Goal: Task Accomplishment & Management: Manage account settings

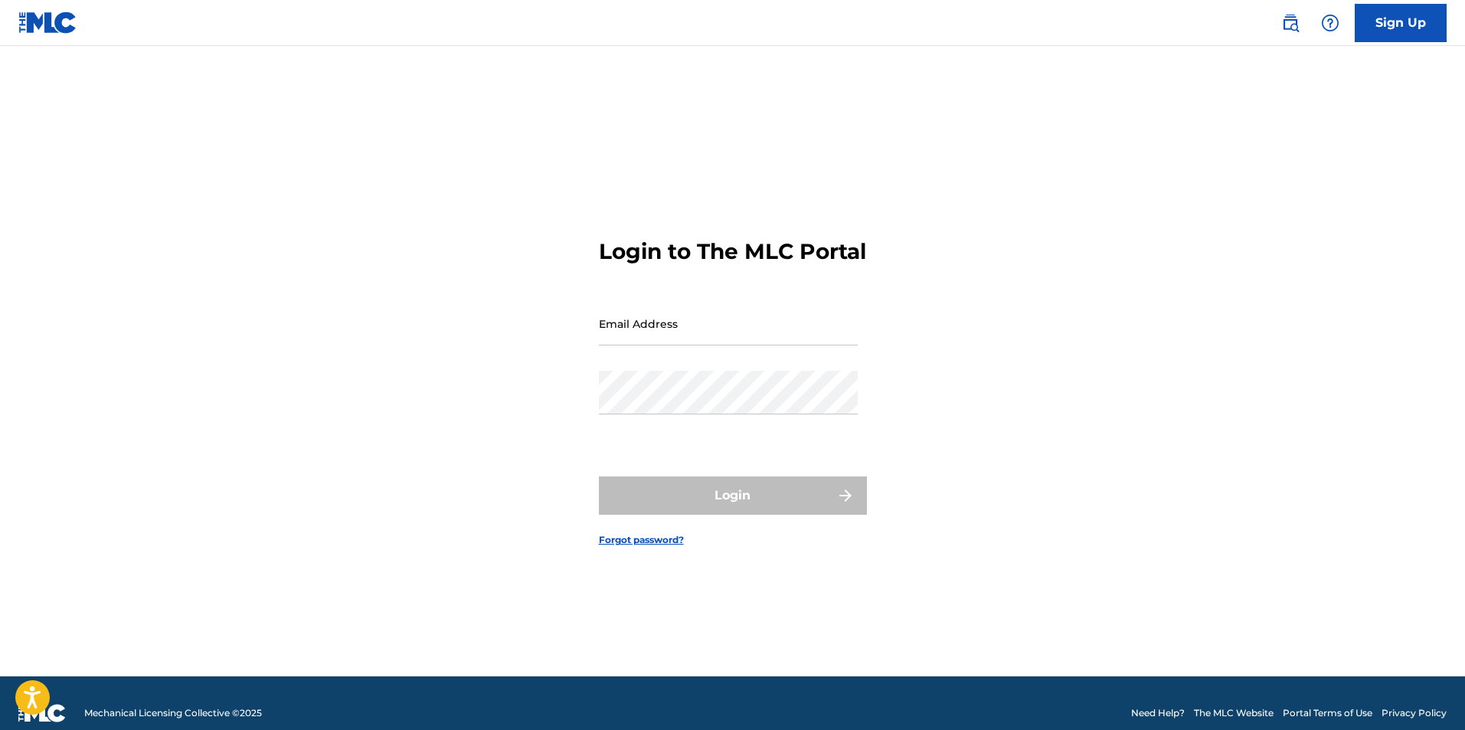
drag, startPoint x: 0, startPoint y: 0, endPoint x: 684, endPoint y: 350, distance: 768.5
click at [684, 345] on input "Email Address" at bounding box center [728, 324] width 259 height 44
type input "[EMAIL_ADDRESS][DOMAIN_NAME]"
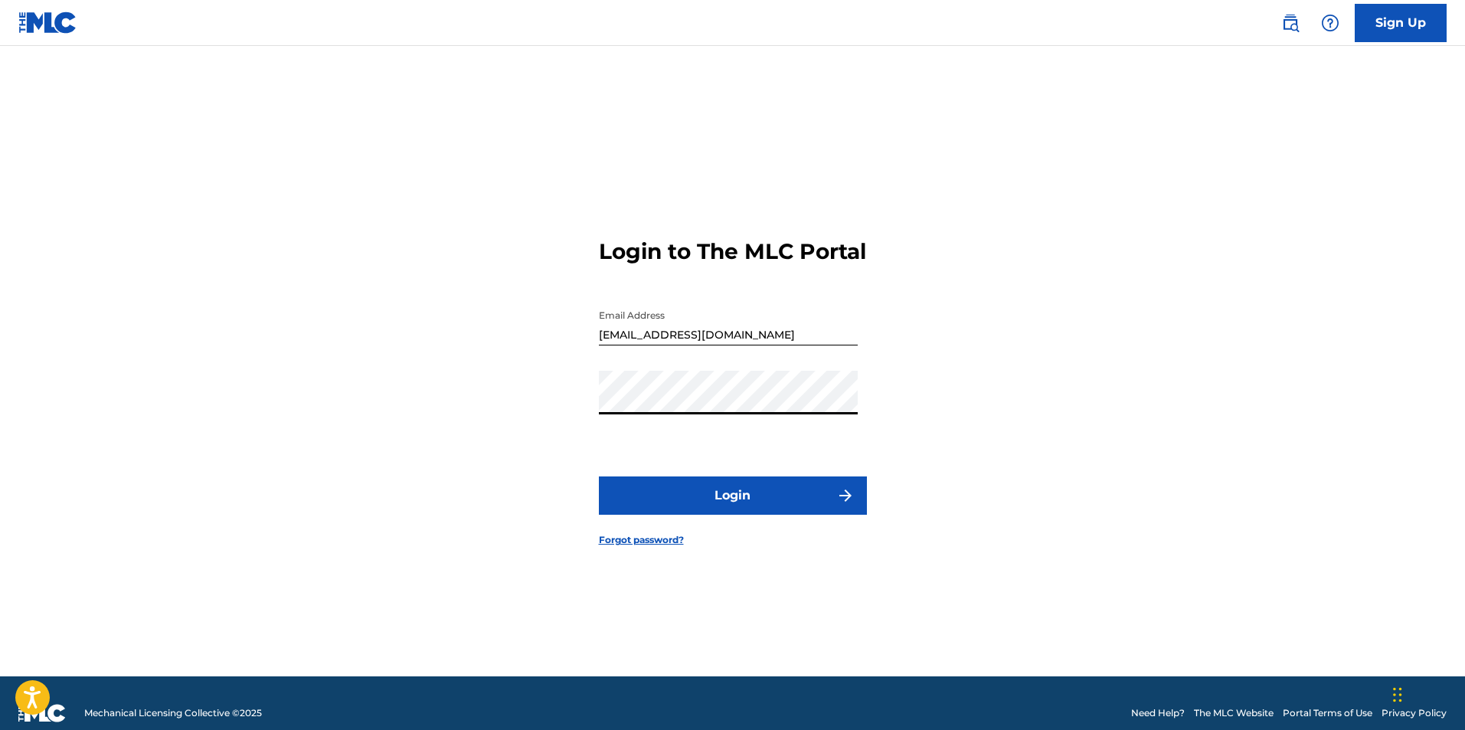
click at [599, 476] on button "Login" at bounding box center [733, 495] width 268 height 38
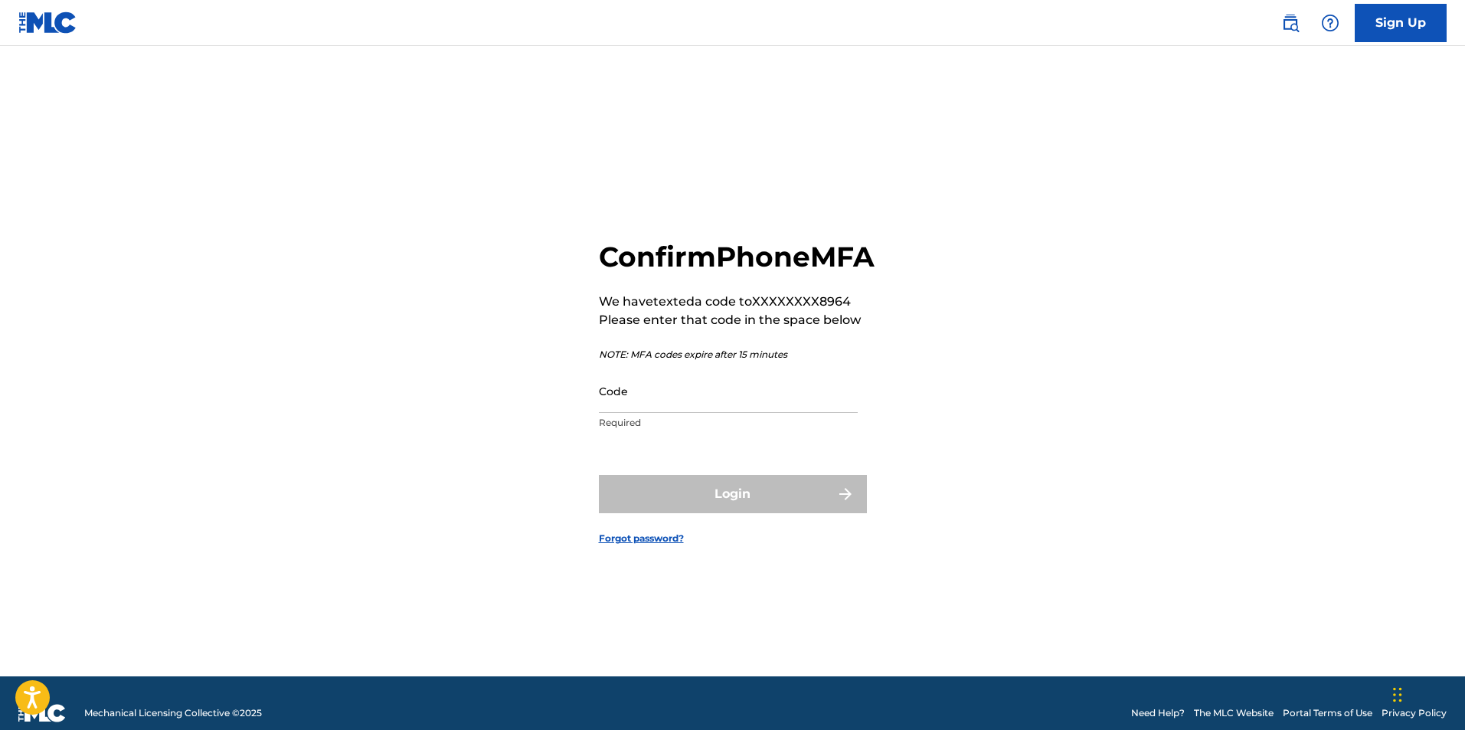
drag, startPoint x: 688, startPoint y: 355, endPoint x: 685, endPoint y: 408, distance: 52.9
click at [685, 408] on input "Code" at bounding box center [728, 391] width 259 height 44
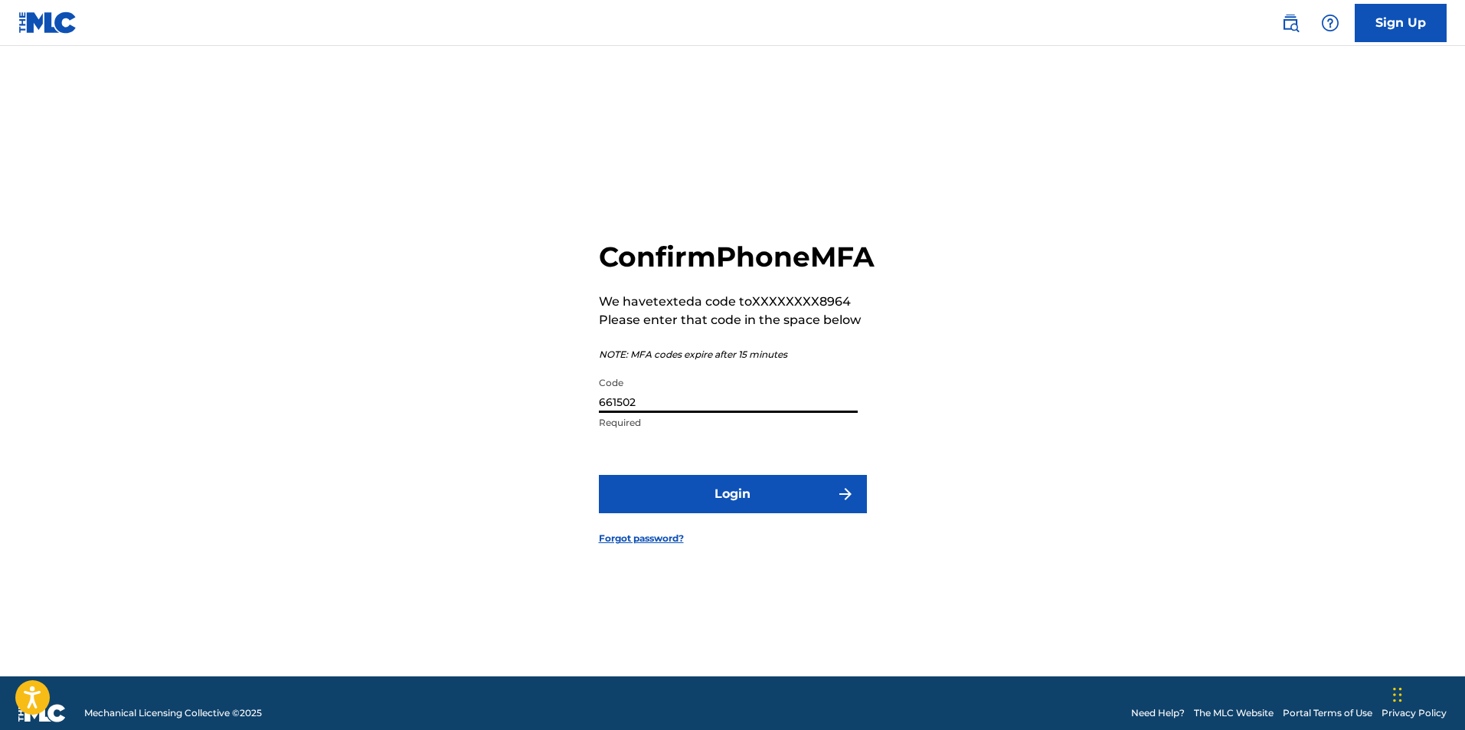
type input "661502"
click at [727, 505] on button "Login" at bounding box center [733, 494] width 268 height 38
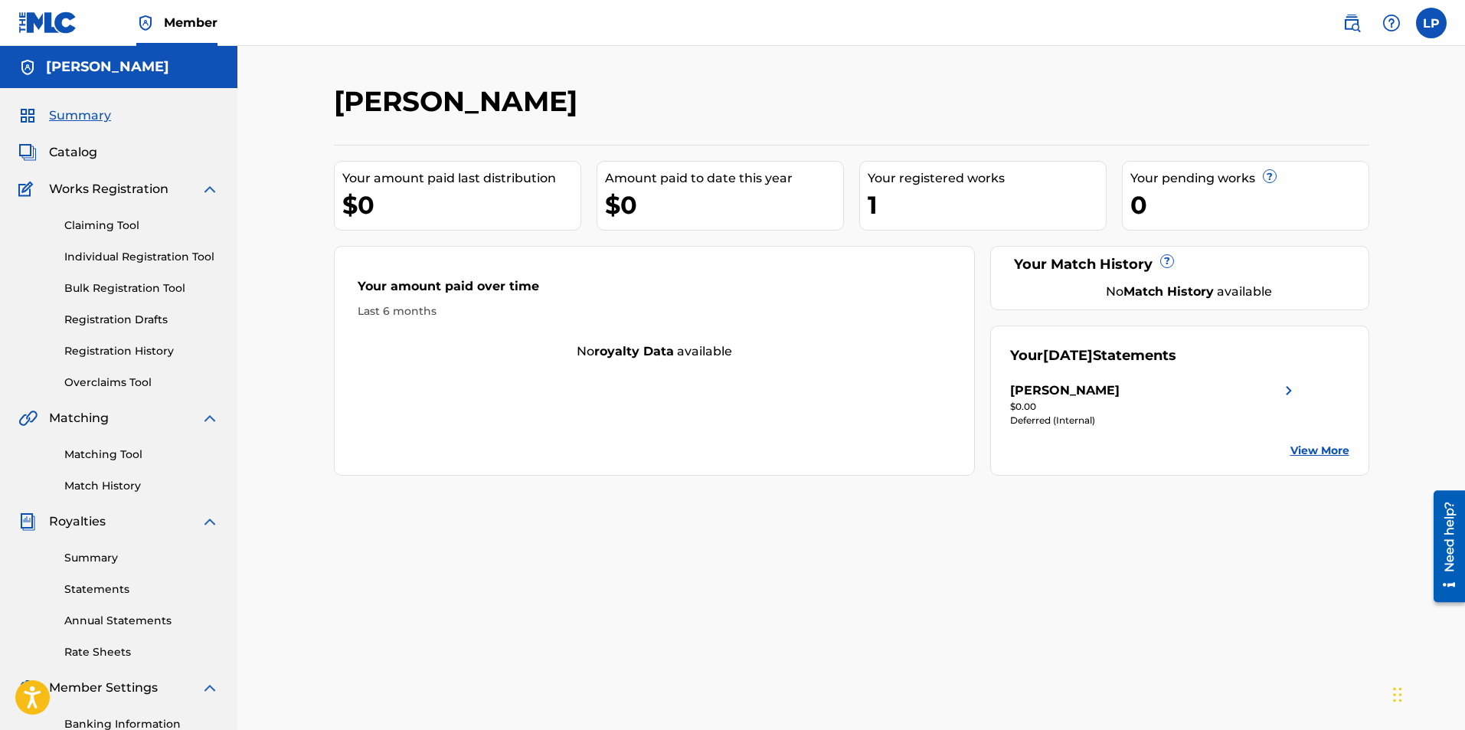
click at [78, 155] on span "Catalog" at bounding box center [73, 152] width 48 height 18
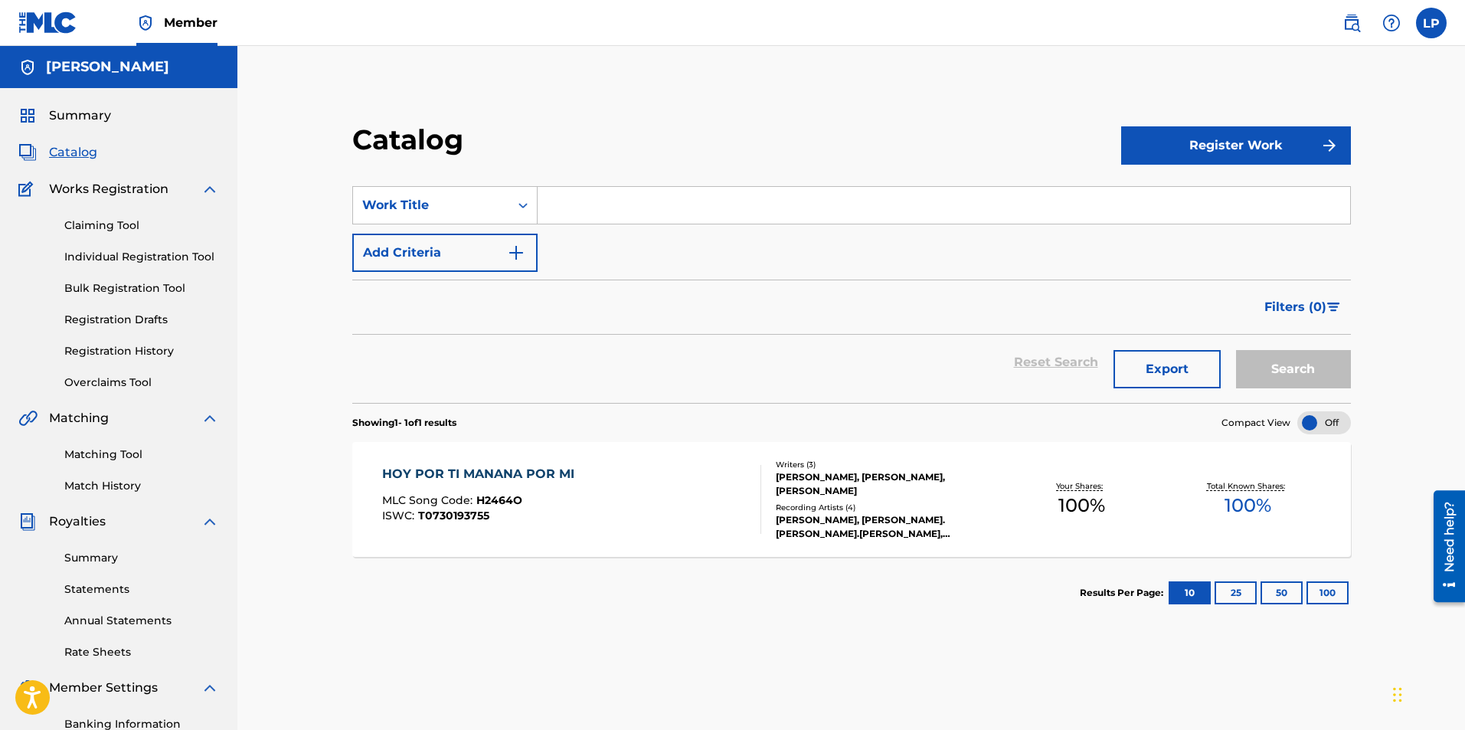
click at [1140, 491] on div "Your Shares: 100 %" at bounding box center [1082, 499] width 166 height 47
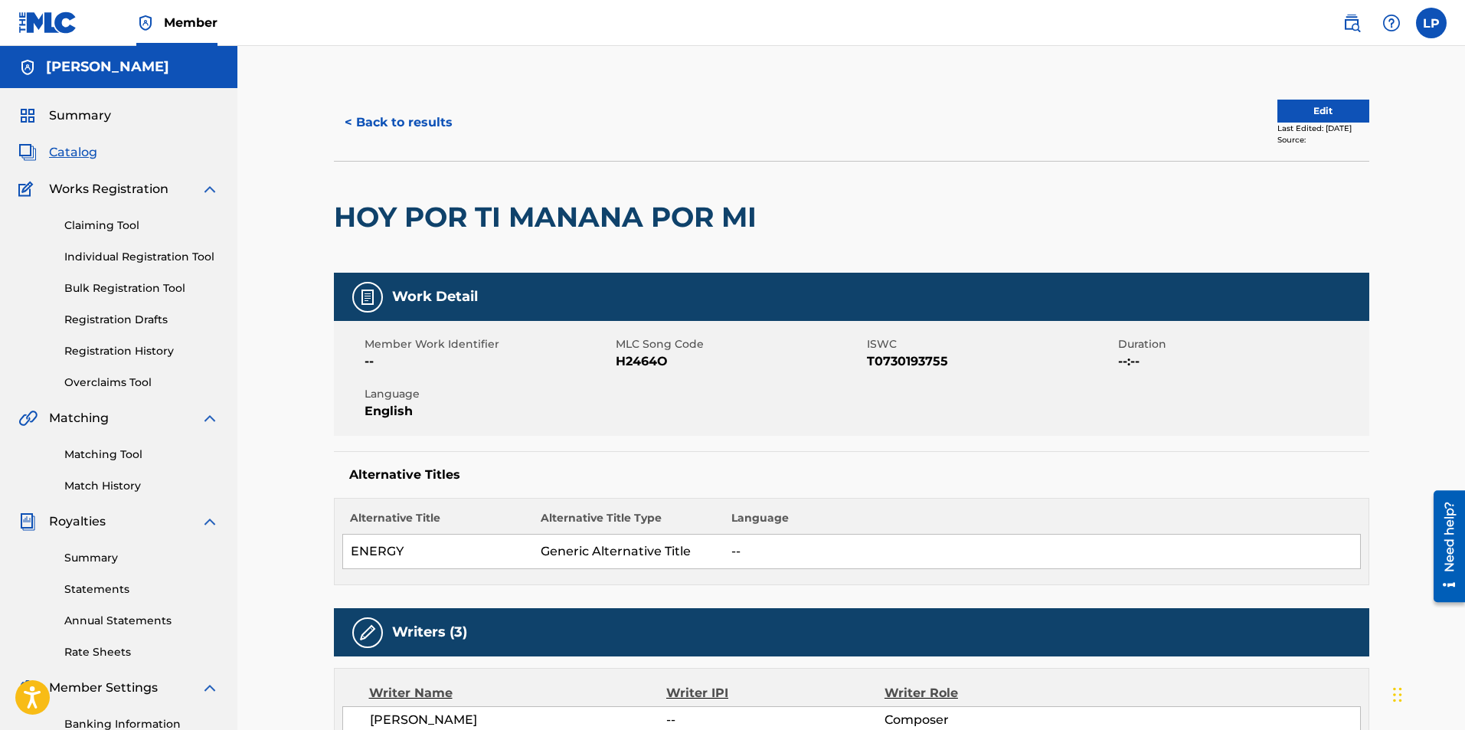
click at [1296, 111] on button "Edit" at bounding box center [1324, 111] width 92 height 23
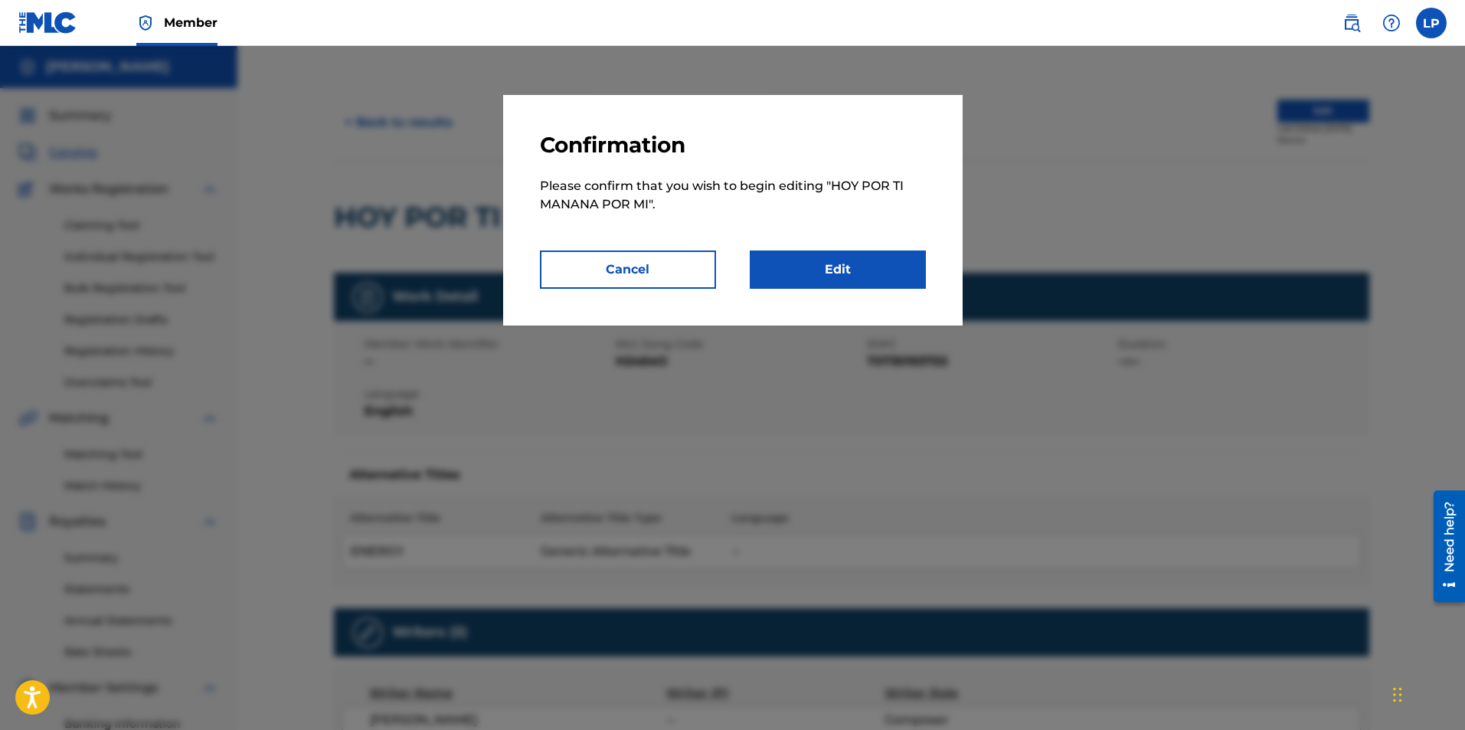
click at [866, 270] on link "Edit" at bounding box center [838, 270] width 176 height 38
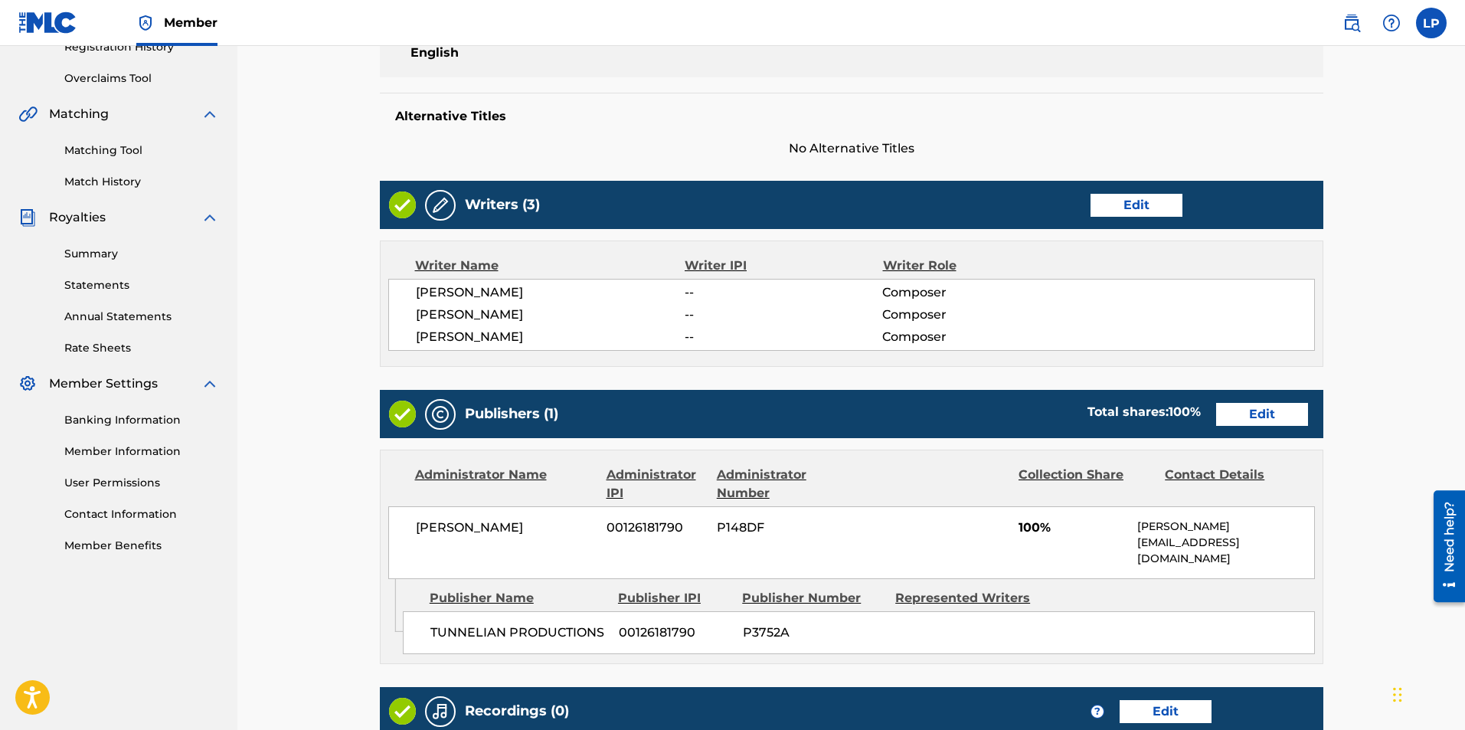
scroll to position [305, 0]
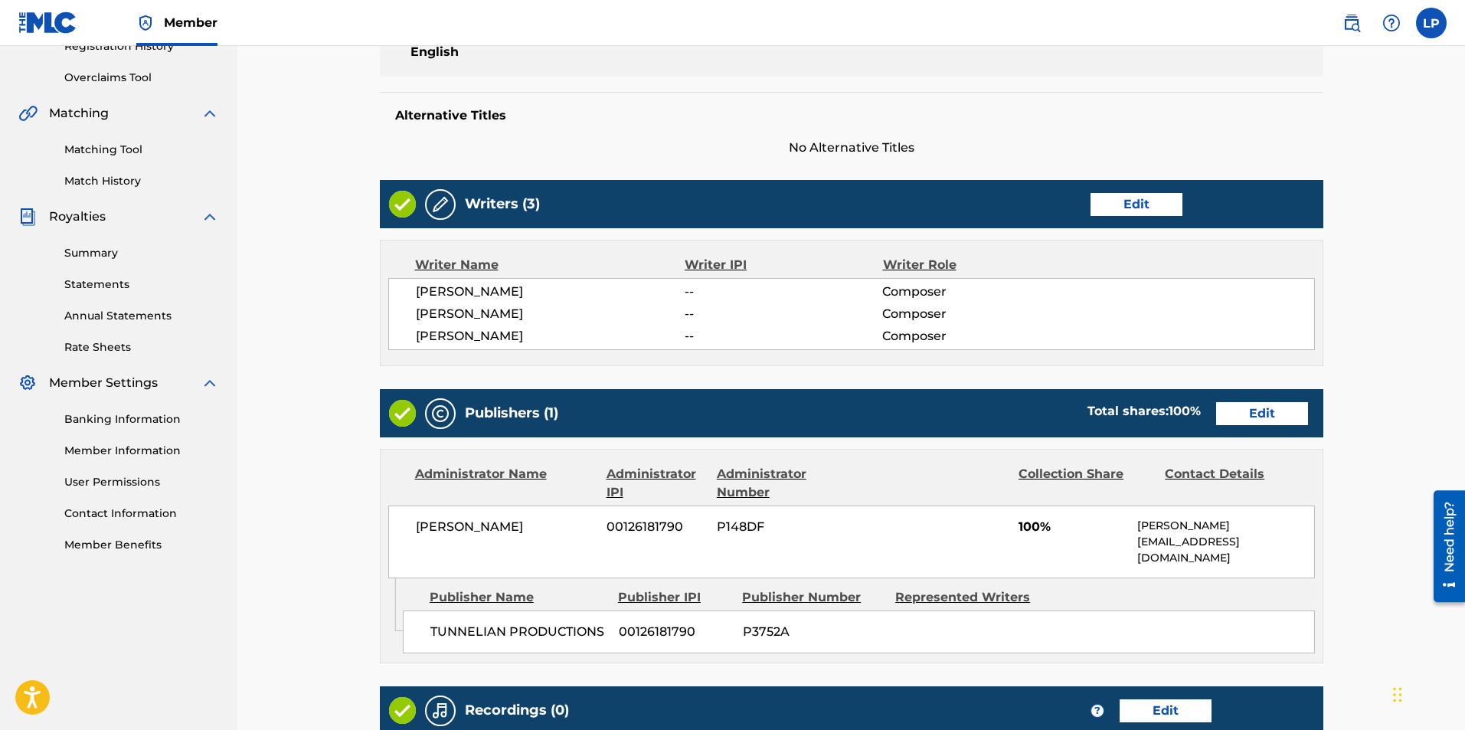
click at [1272, 415] on link "Edit" at bounding box center [1263, 413] width 92 height 23
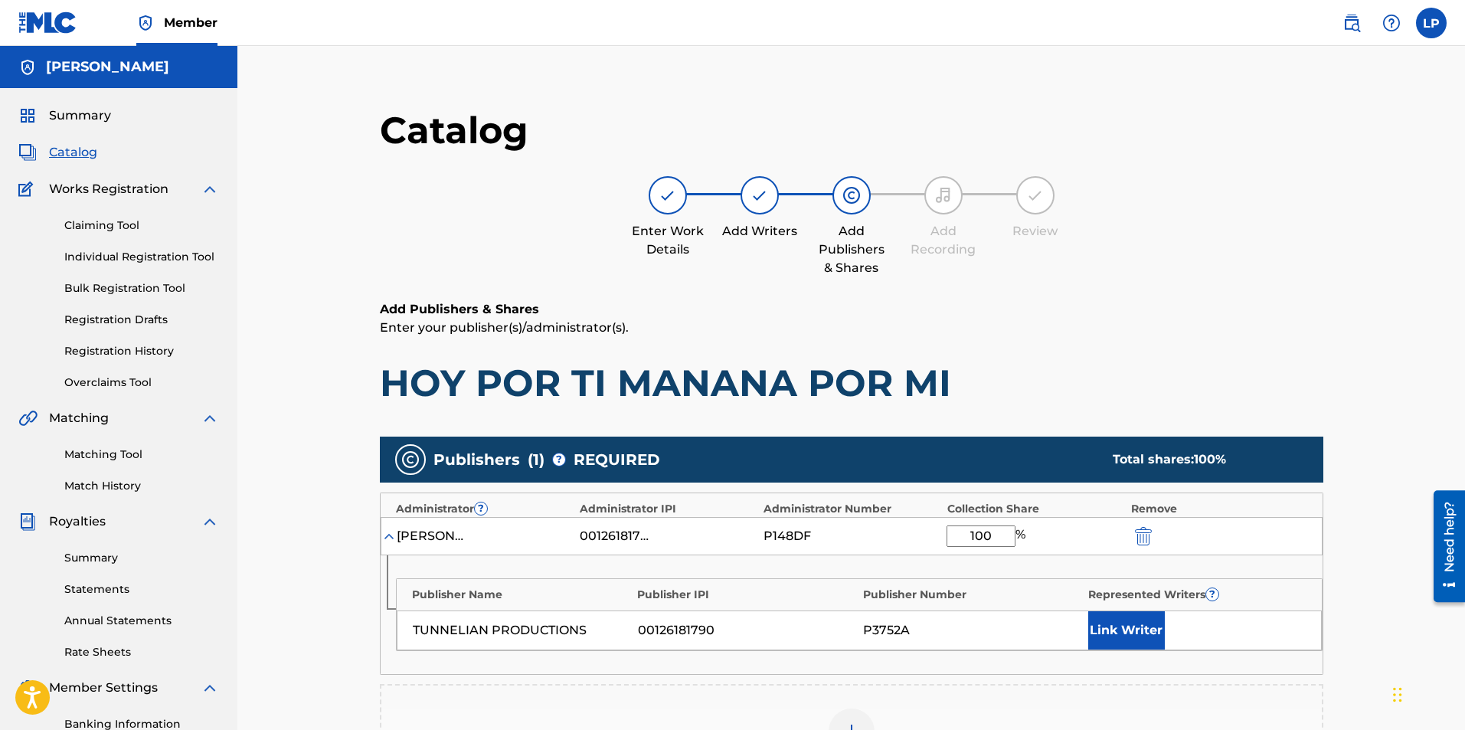
click at [1144, 534] on img "submit" at bounding box center [1143, 536] width 17 height 18
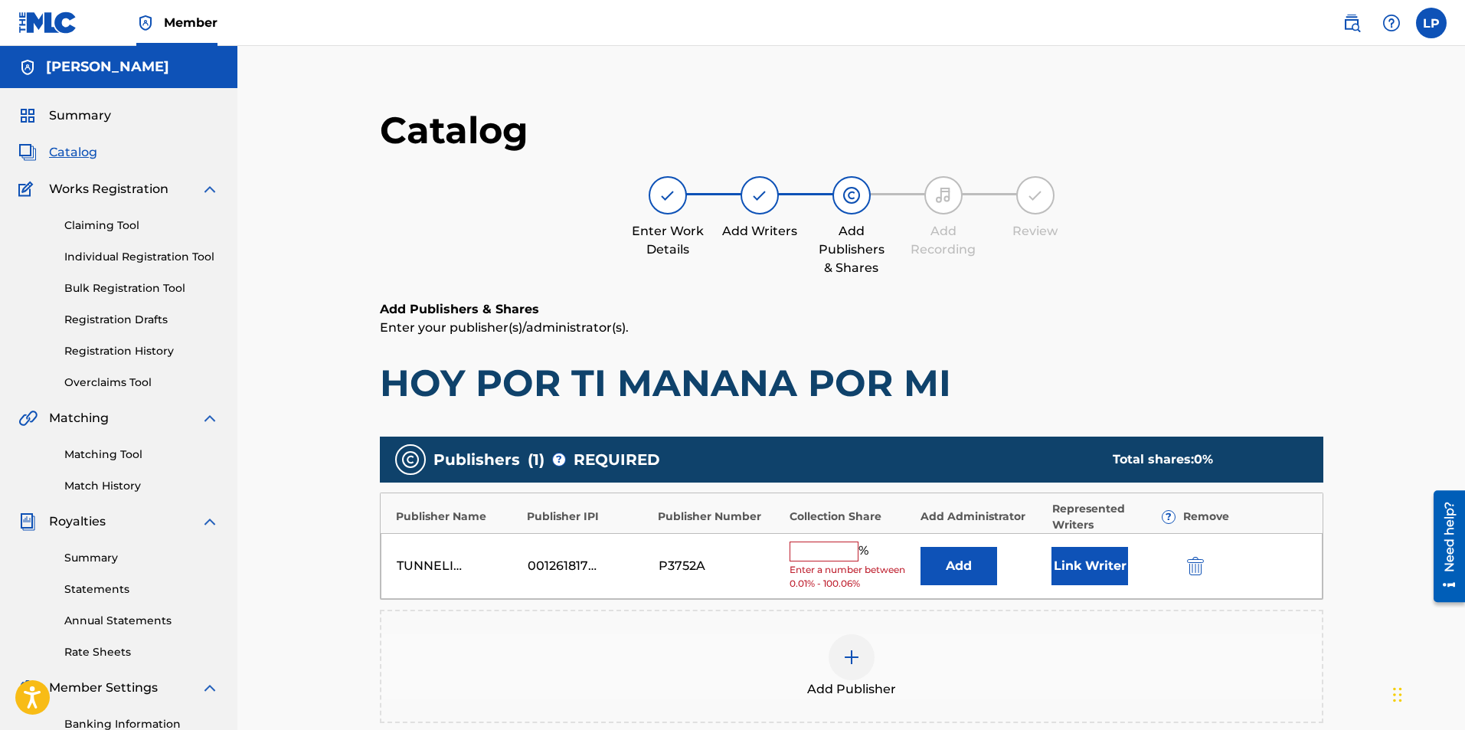
click at [1200, 568] on img "submit" at bounding box center [1195, 566] width 17 height 18
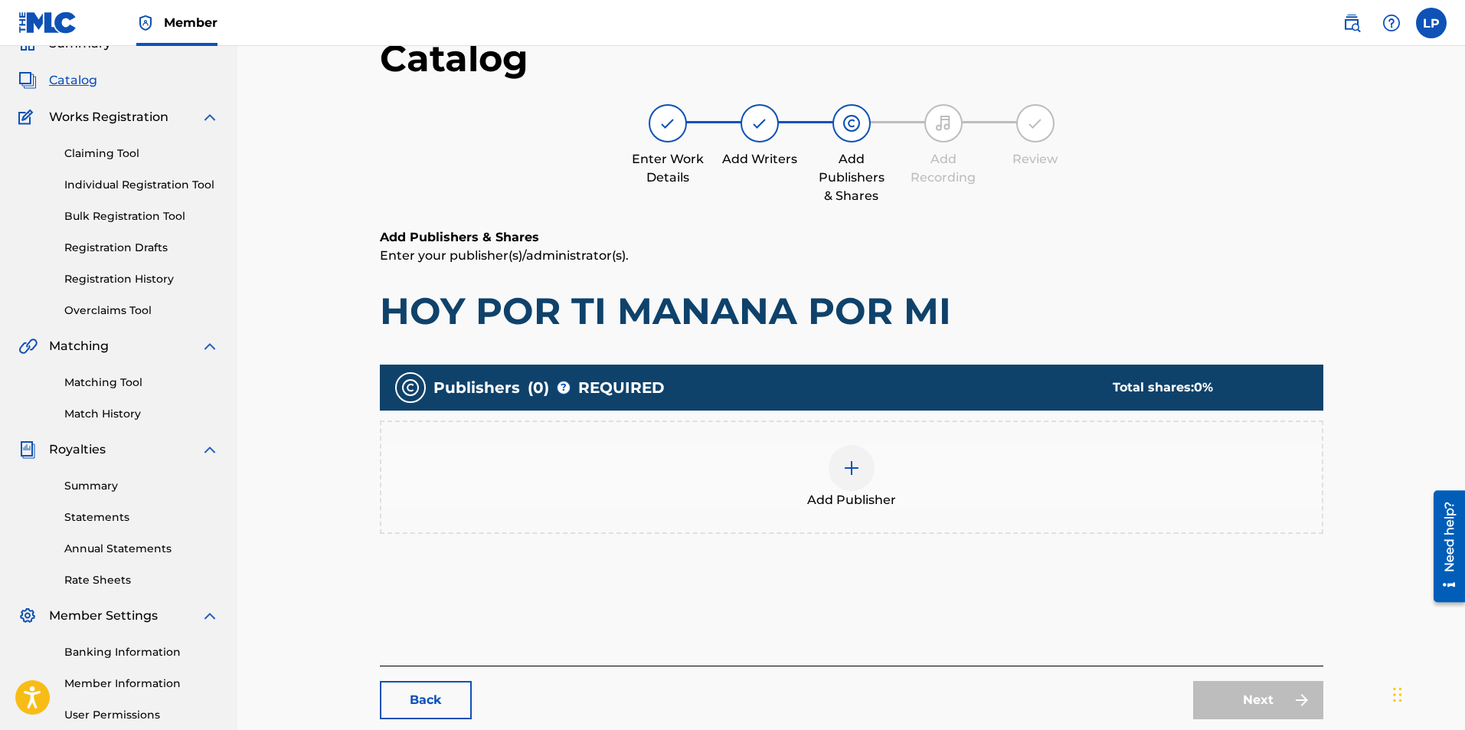
scroll to position [73, 0]
click at [852, 460] on img at bounding box center [852, 467] width 18 height 18
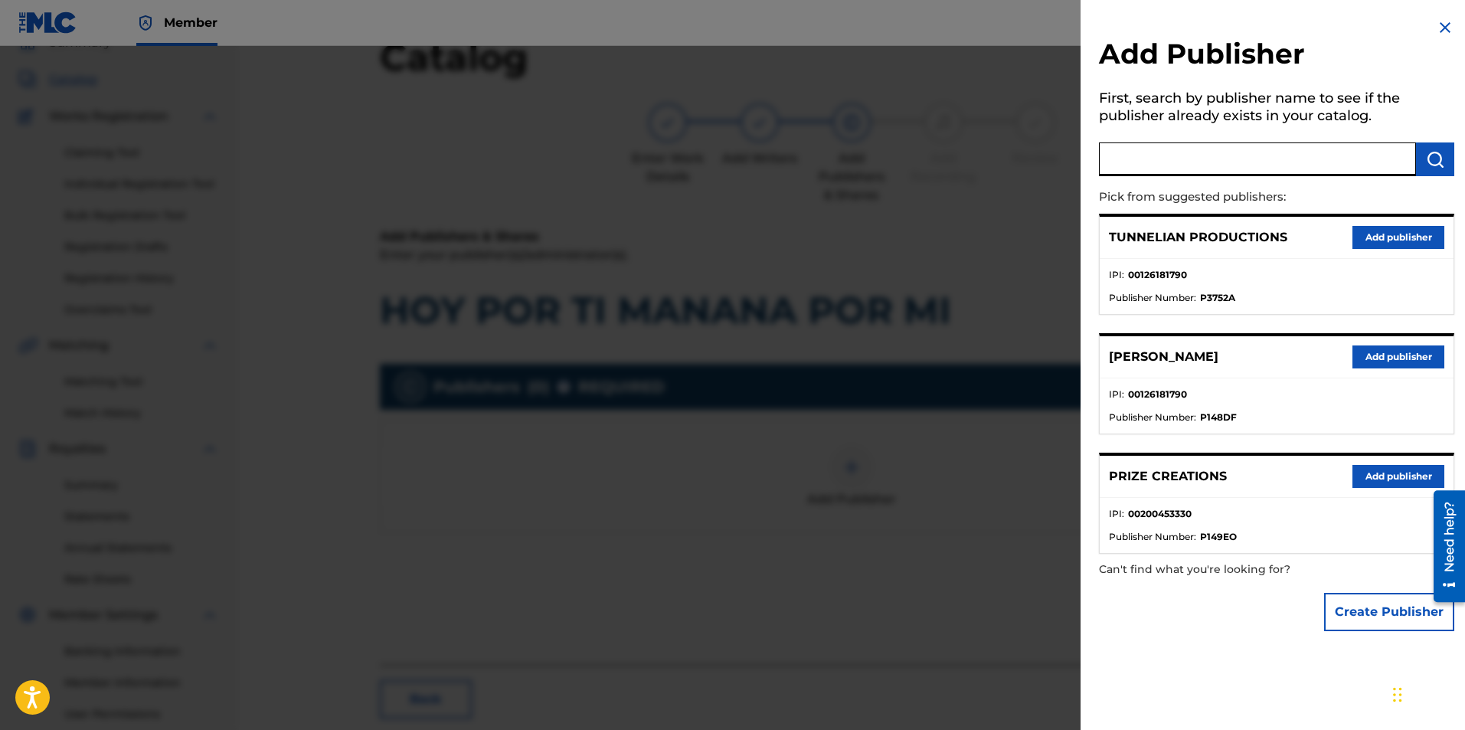
click at [1281, 168] on input "text" at bounding box center [1257, 159] width 317 height 34
type input "acres of sky"
click at [1428, 154] on img "submit" at bounding box center [1435, 159] width 18 height 18
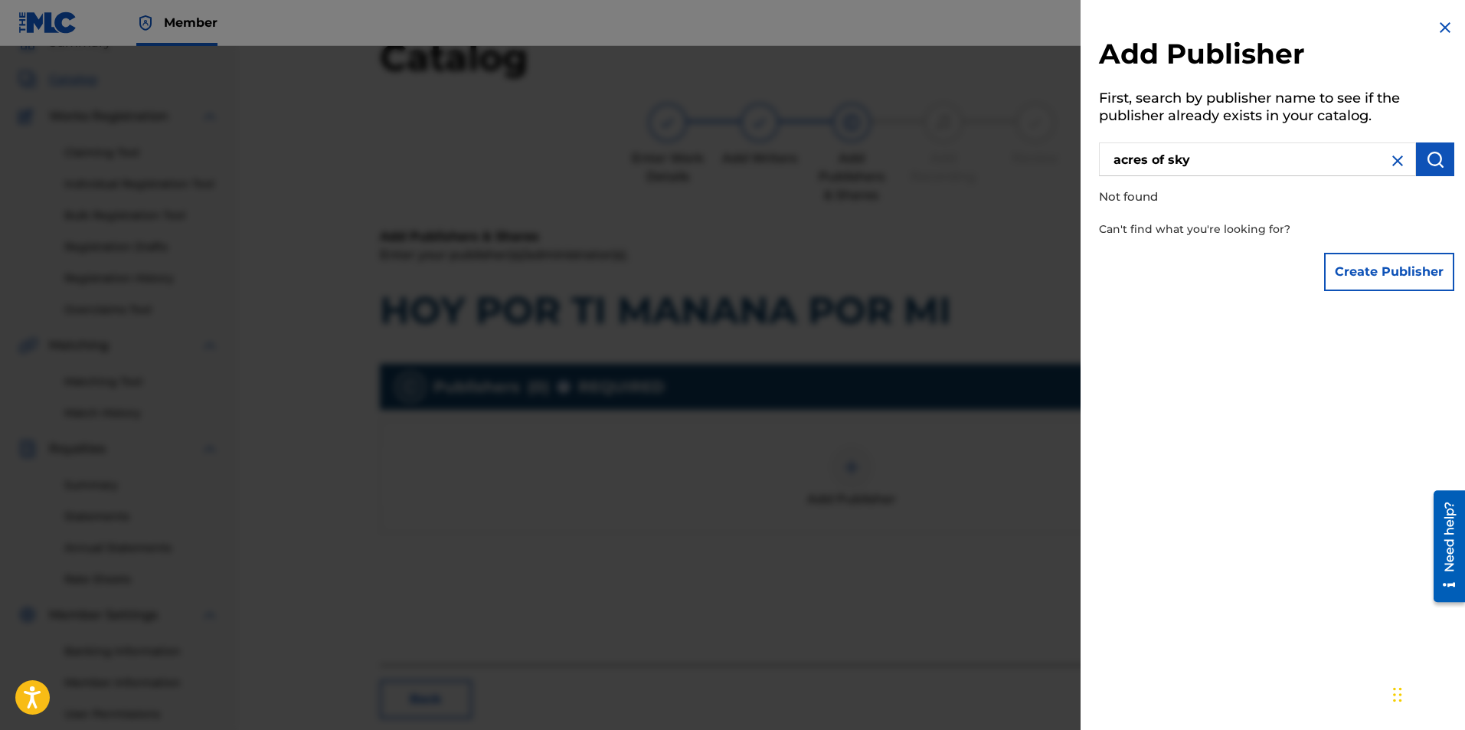
click at [1439, 23] on img at bounding box center [1445, 27] width 18 height 18
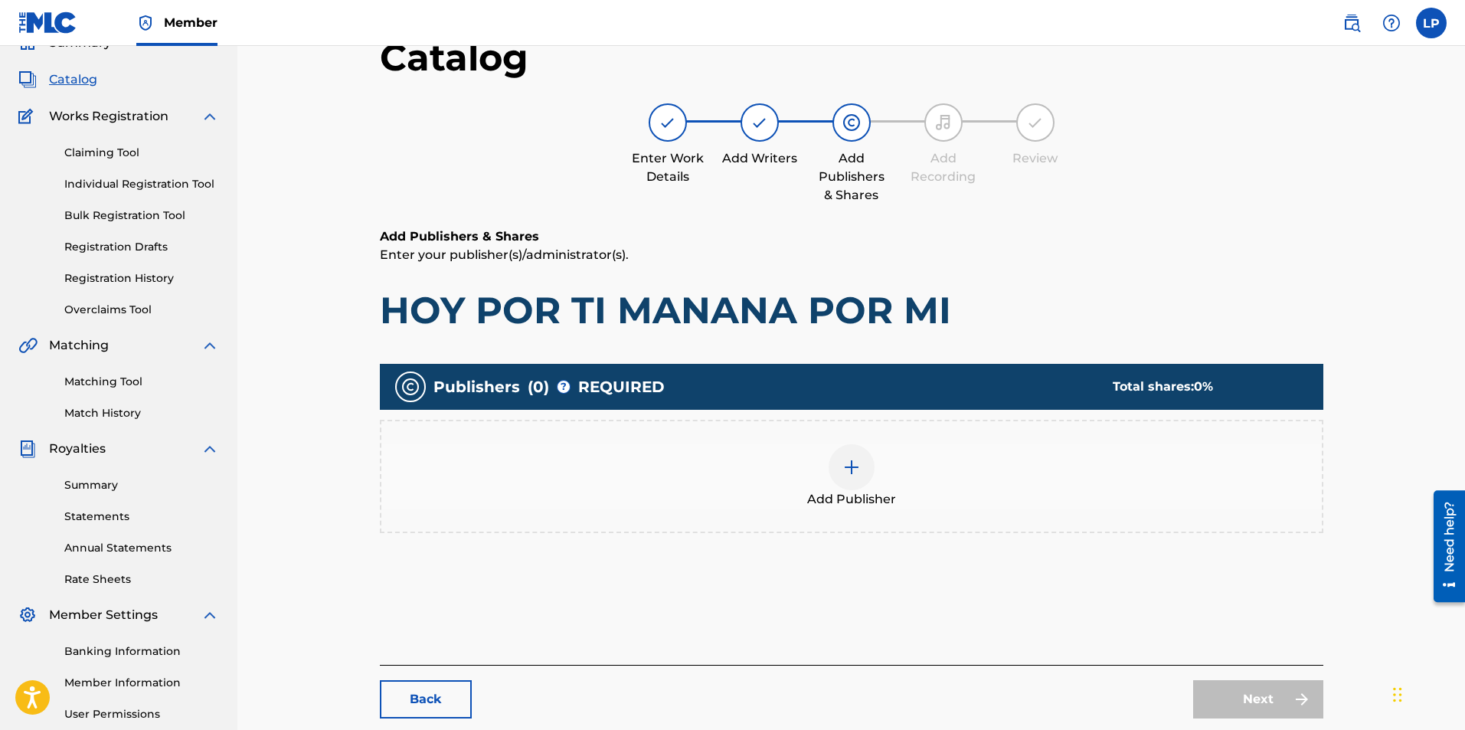
scroll to position [0, 0]
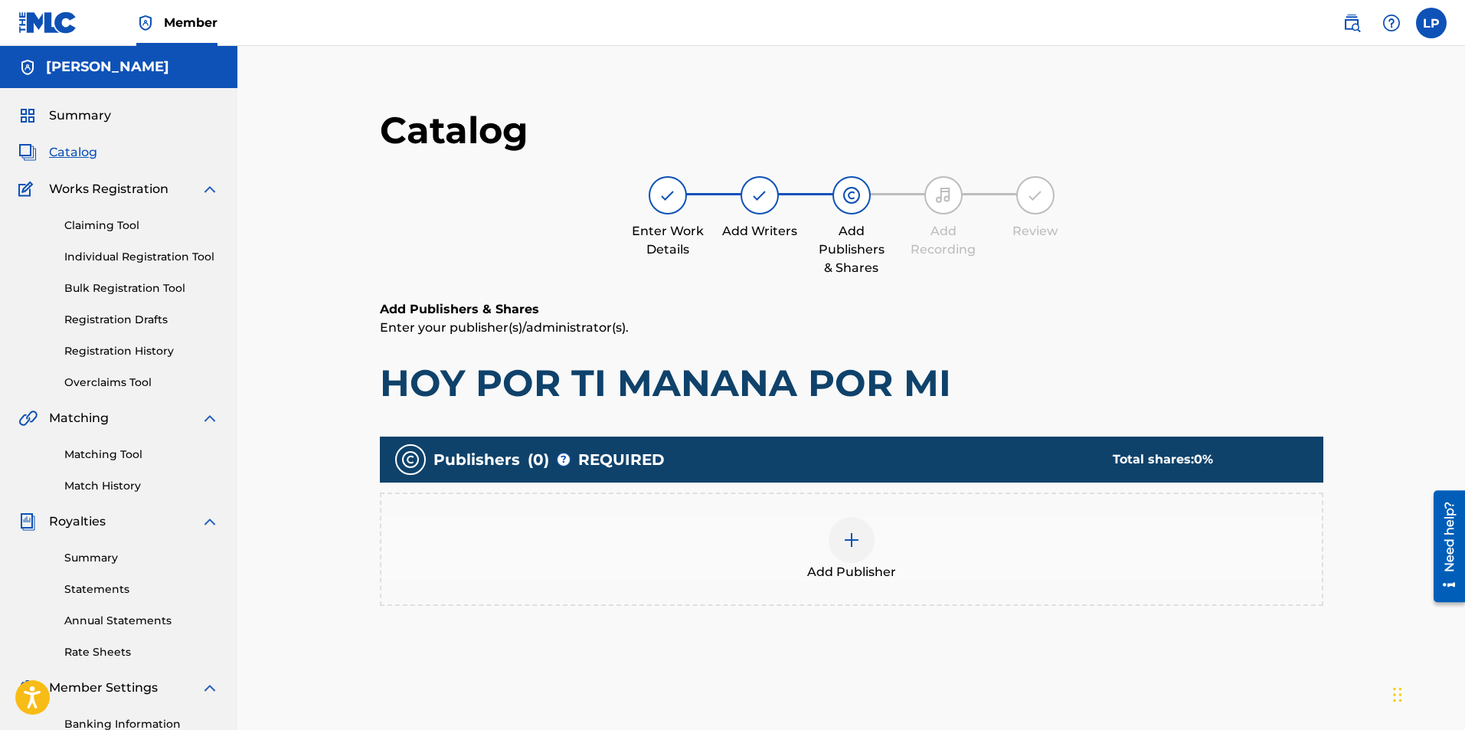
click at [70, 153] on span "Catalog" at bounding box center [73, 152] width 48 height 18
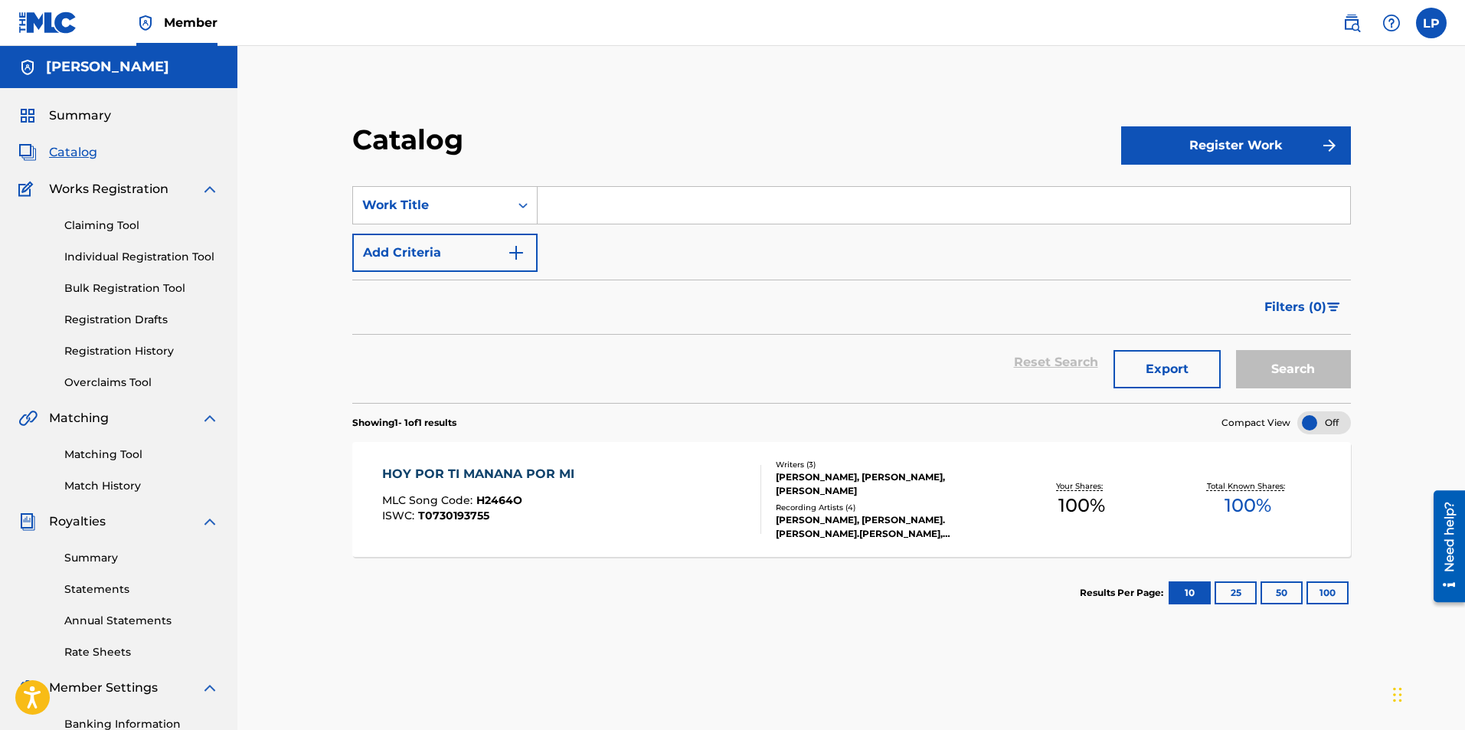
click at [516, 473] on div "HOY POR TI MANANA POR MI" at bounding box center [482, 474] width 200 height 18
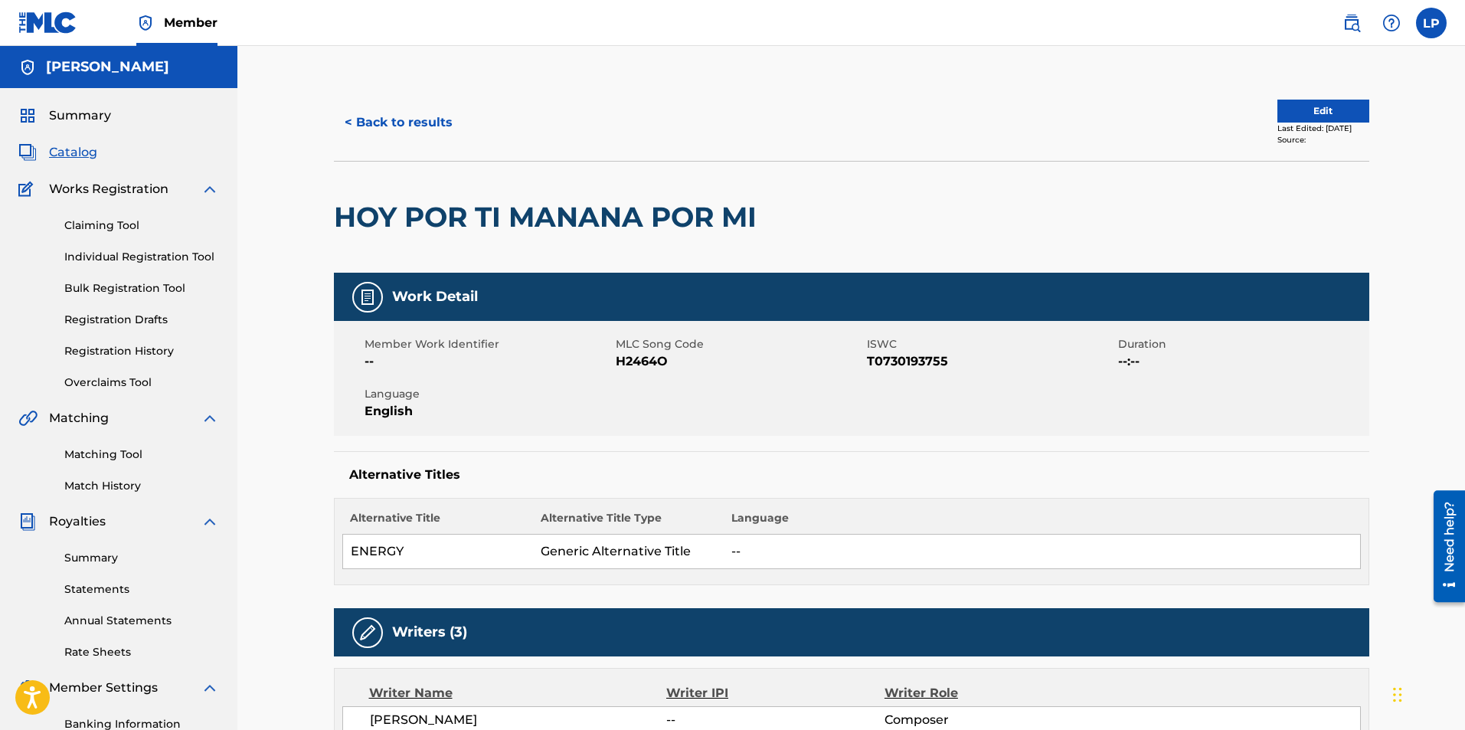
click at [1301, 112] on button "Edit" at bounding box center [1324, 111] width 92 height 23
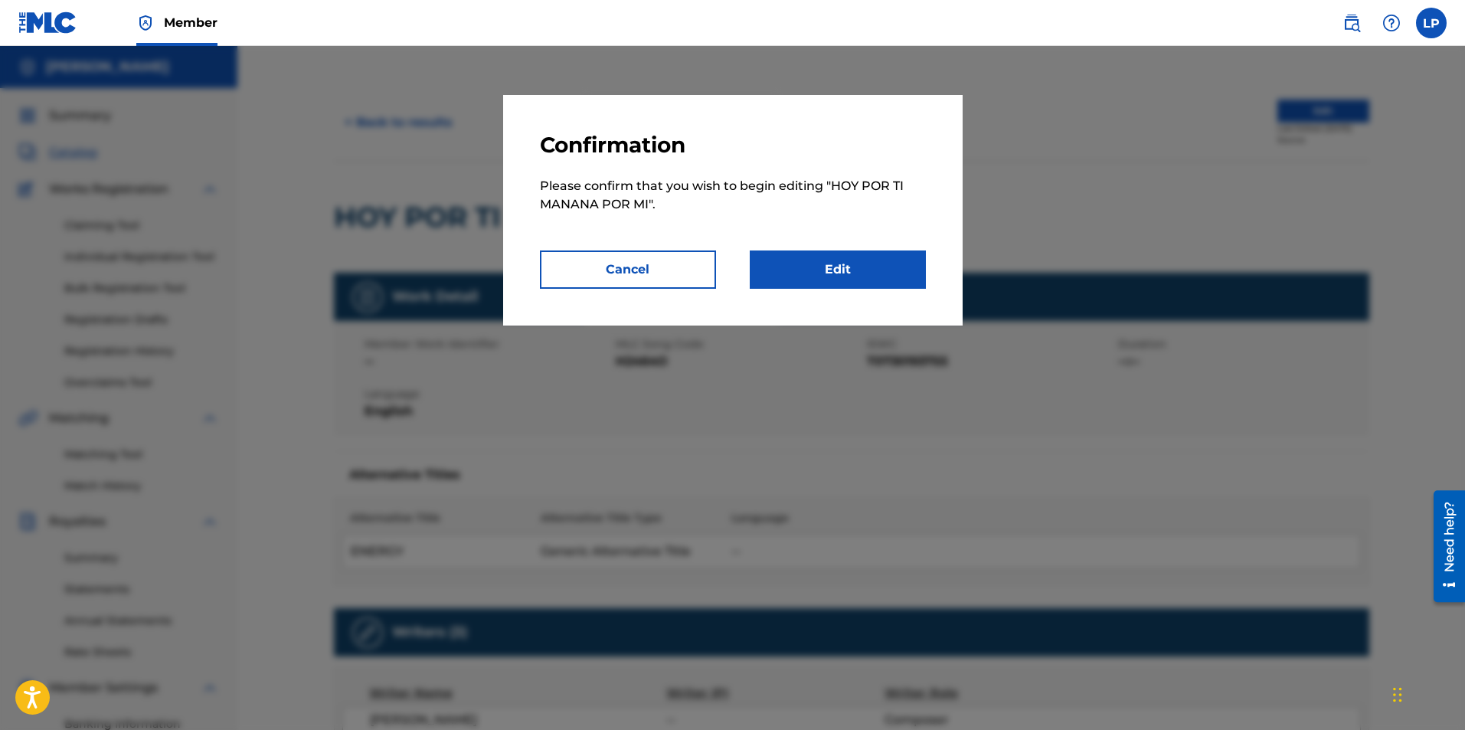
click at [799, 270] on link "Edit" at bounding box center [838, 270] width 176 height 38
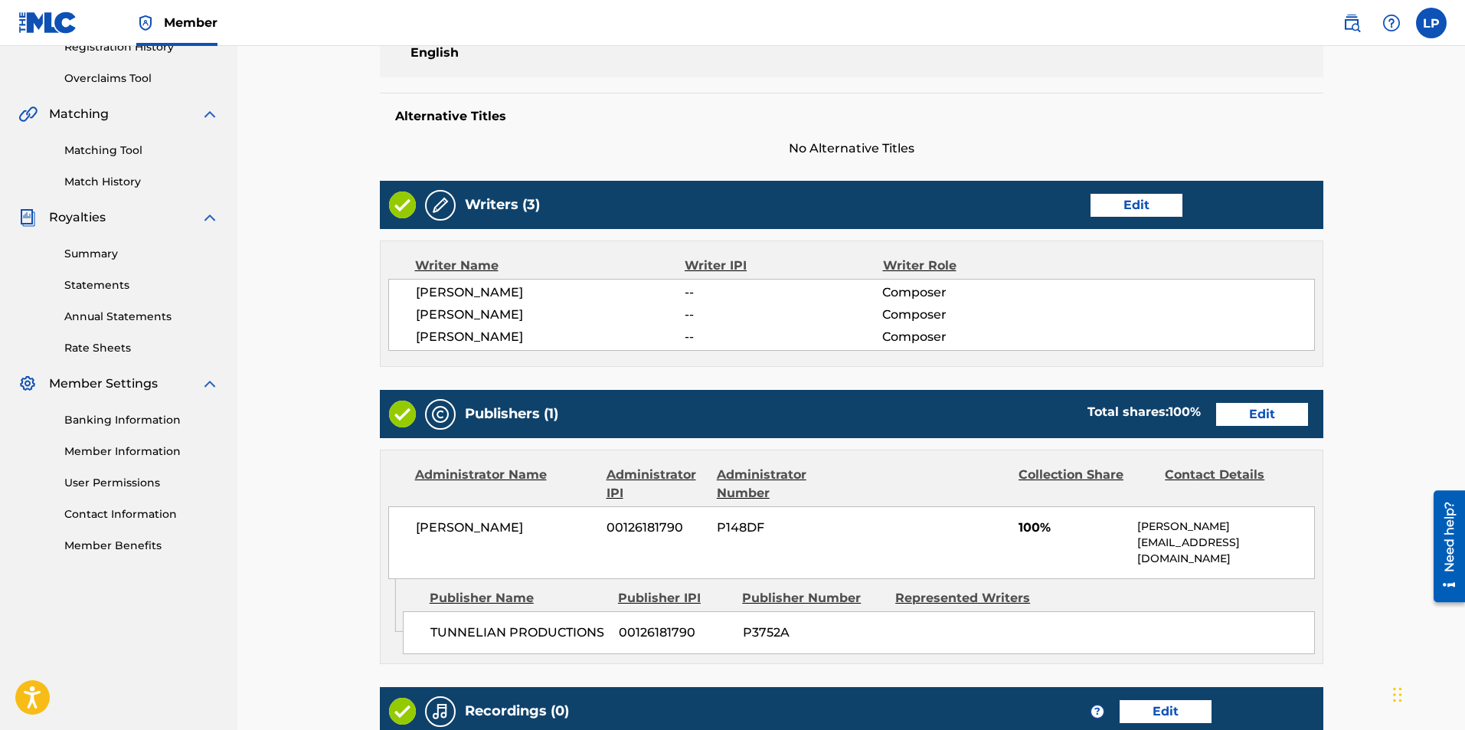
scroll to position [305, 0]
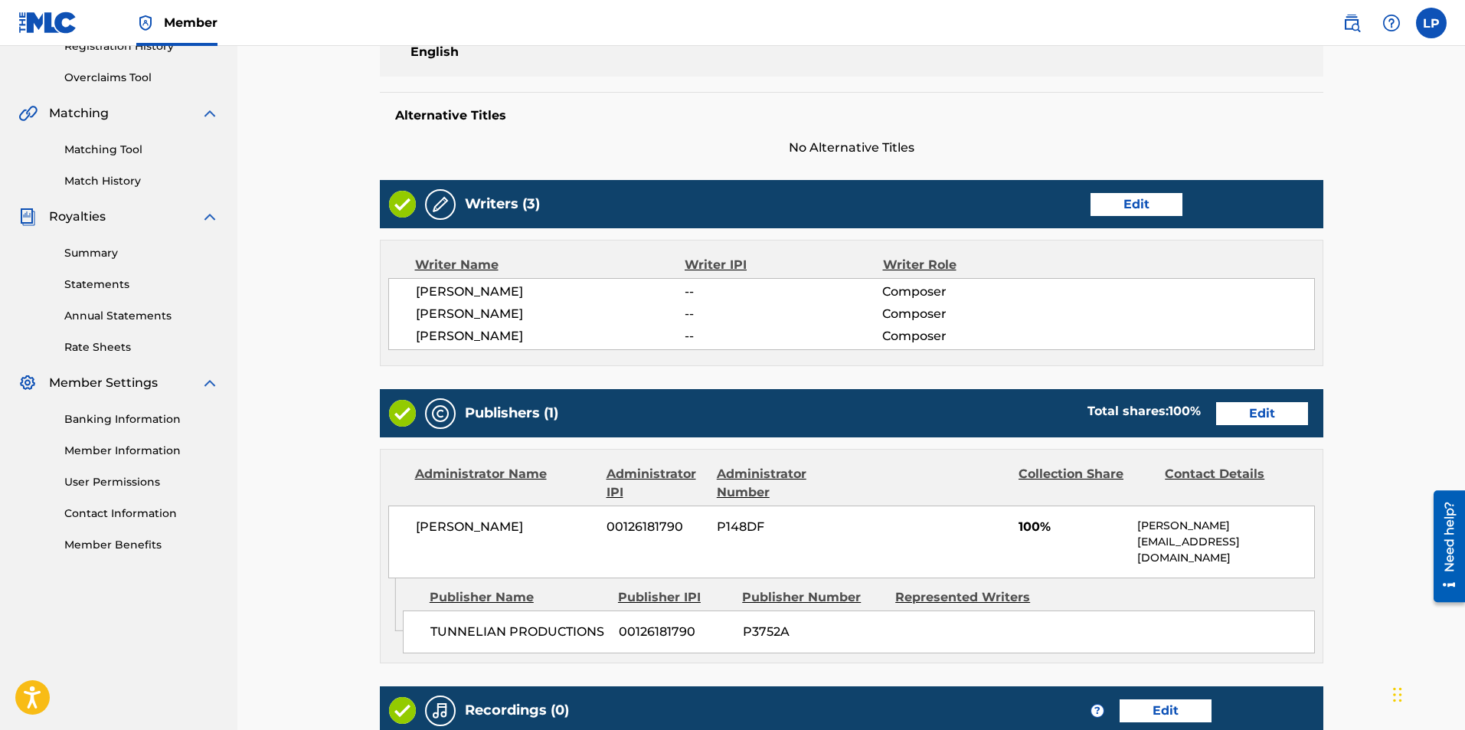
click at [1280, 417] on link "Edit" at bounding box center [1263, 413] width 92 height 23
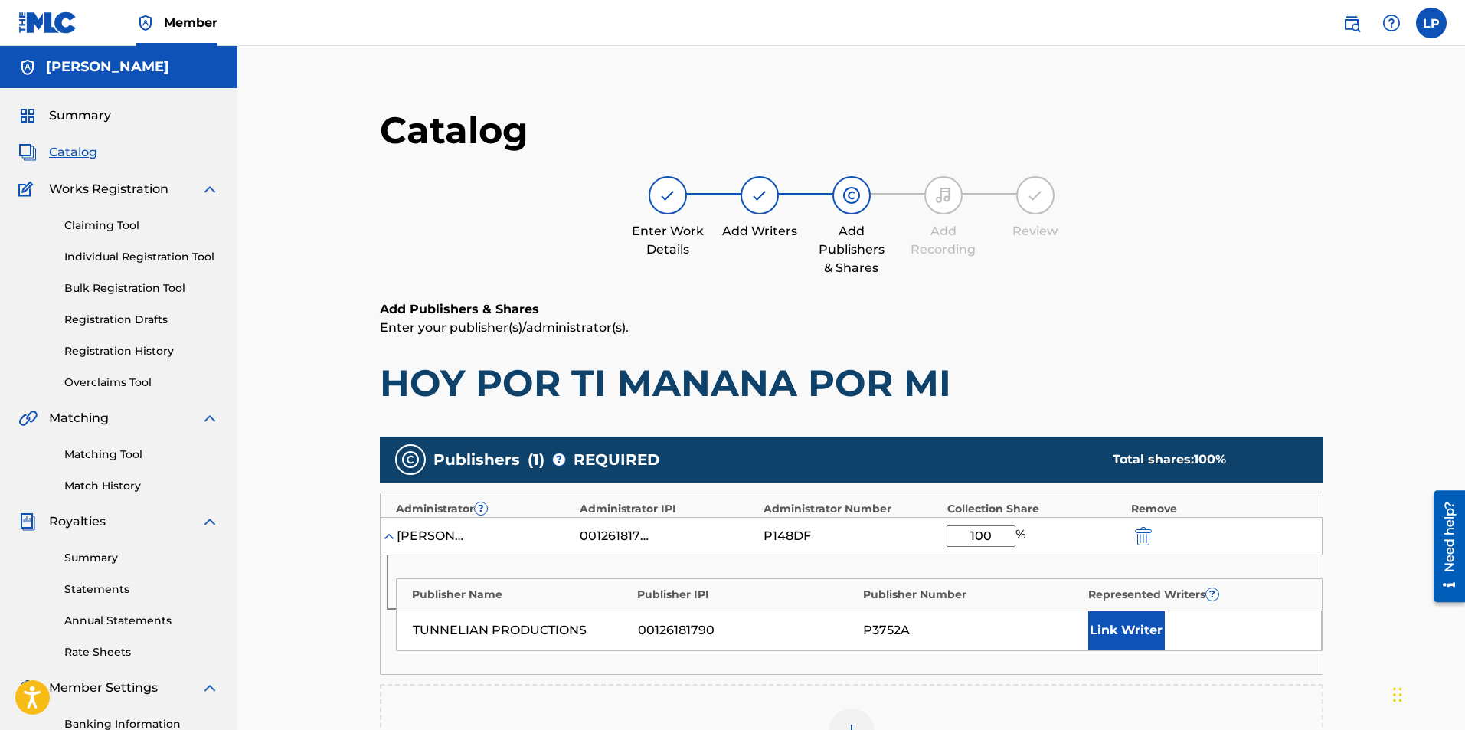
drag, startPoint x: 1000, startPoint y: 535, endPoint x: 752, endPoint y: 532, distance: 247.5
click at [670, 543] on div "[PERSON_NAME] 00126181790 P148DF 100 %" at bounding box center [852, 536] width 942 height 38
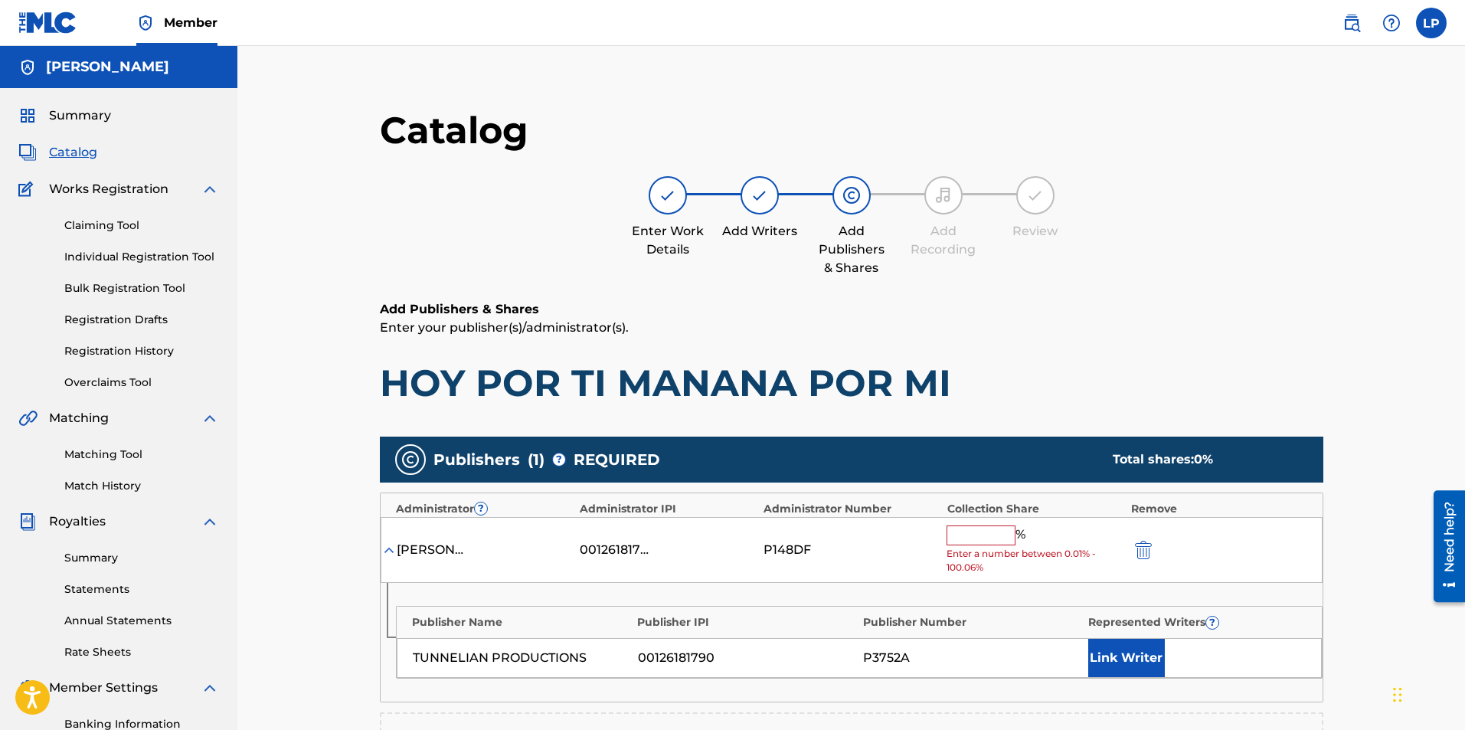
click at [1145, 557] on img "submit" at bounding box center [1143, 550] width 17 height 18
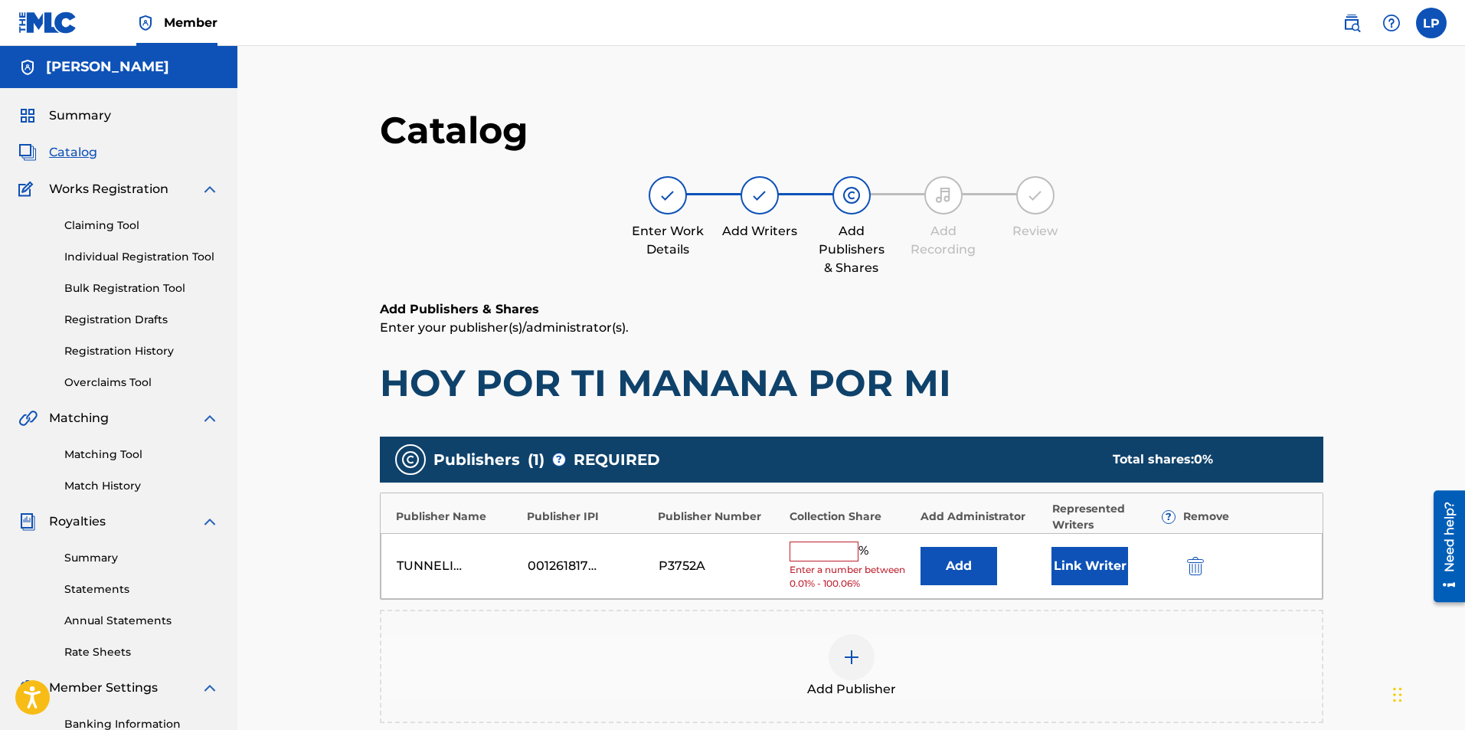
click at [808, 557] on input "text" at bounding box center [824, 552] width 69 height 20
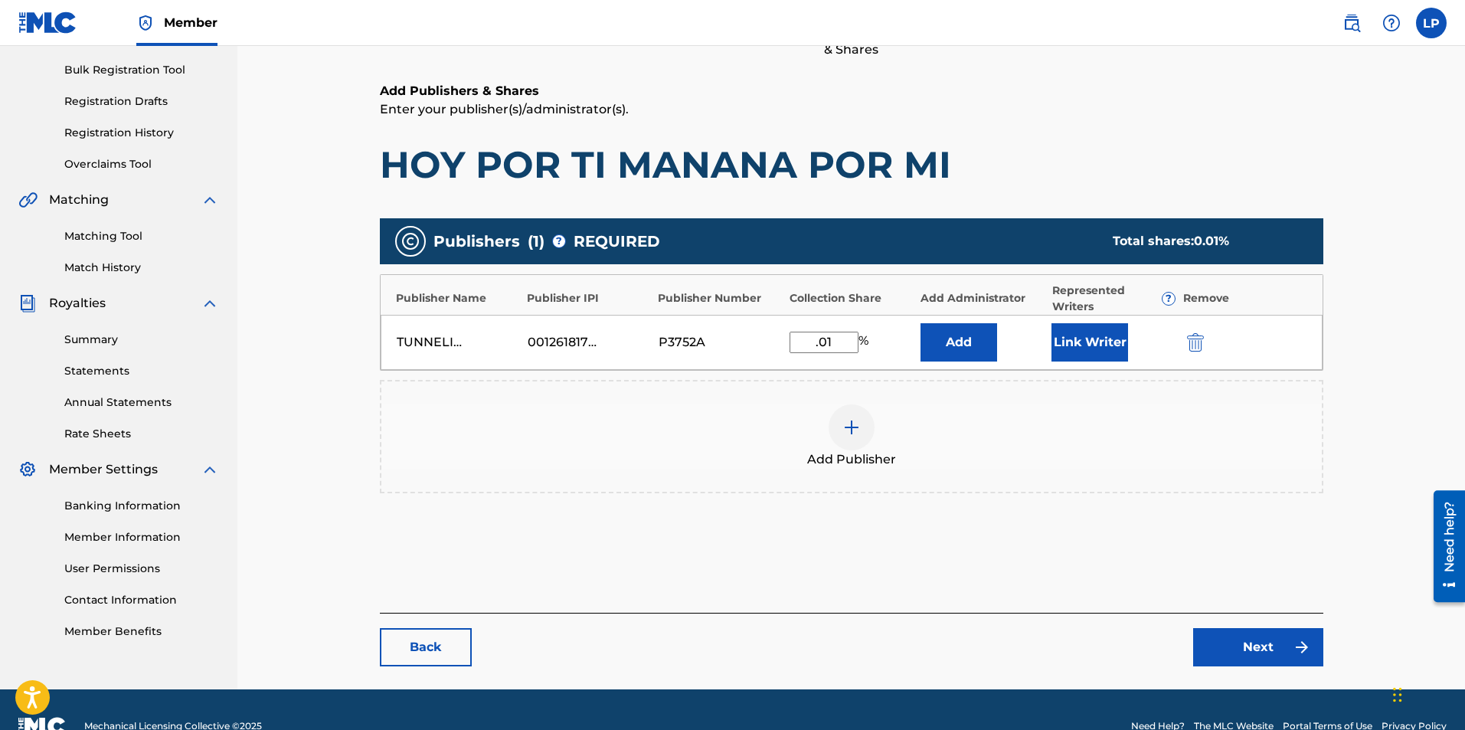
scroll to position [251, 0]
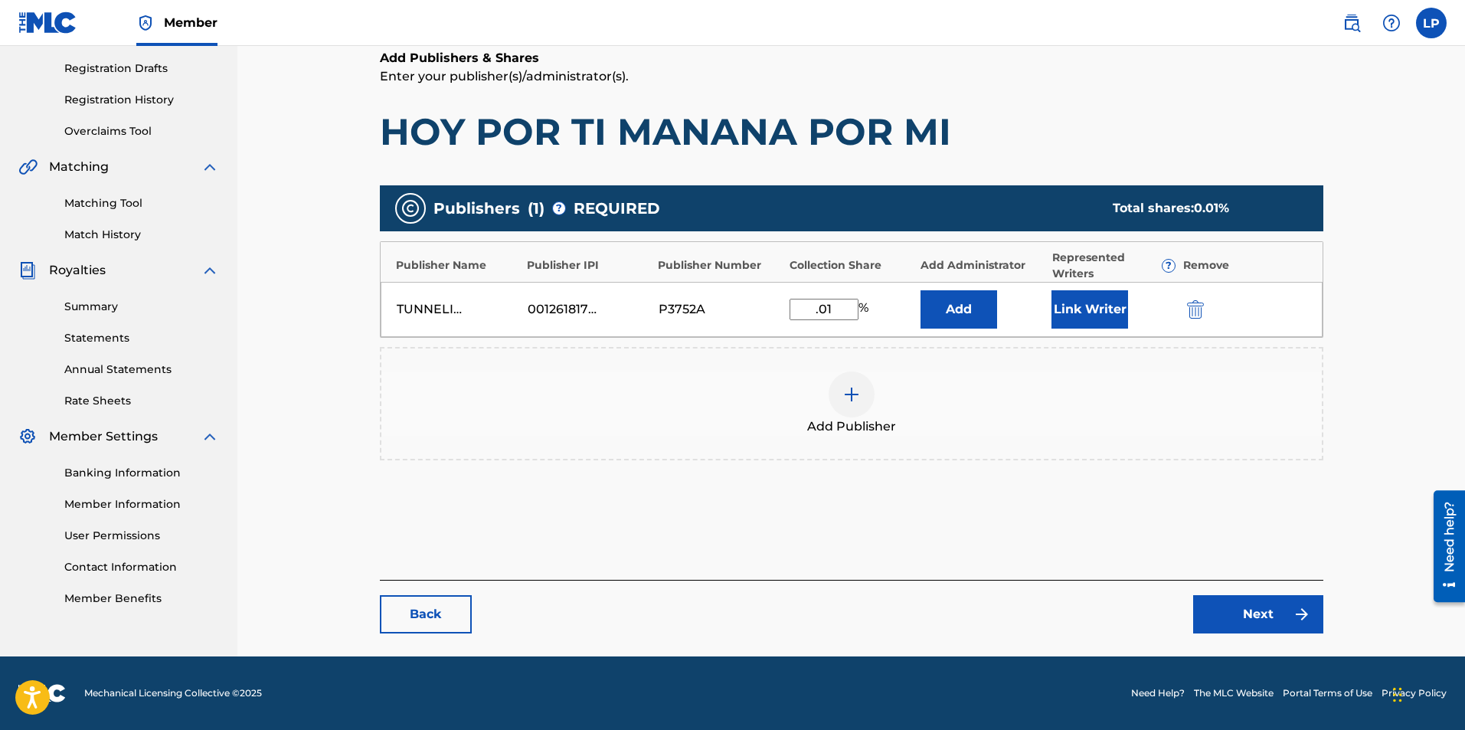
type input ".01"
click at [1261, 622] on link "Next" at bounding box center [1259, 614] width 130 height 38
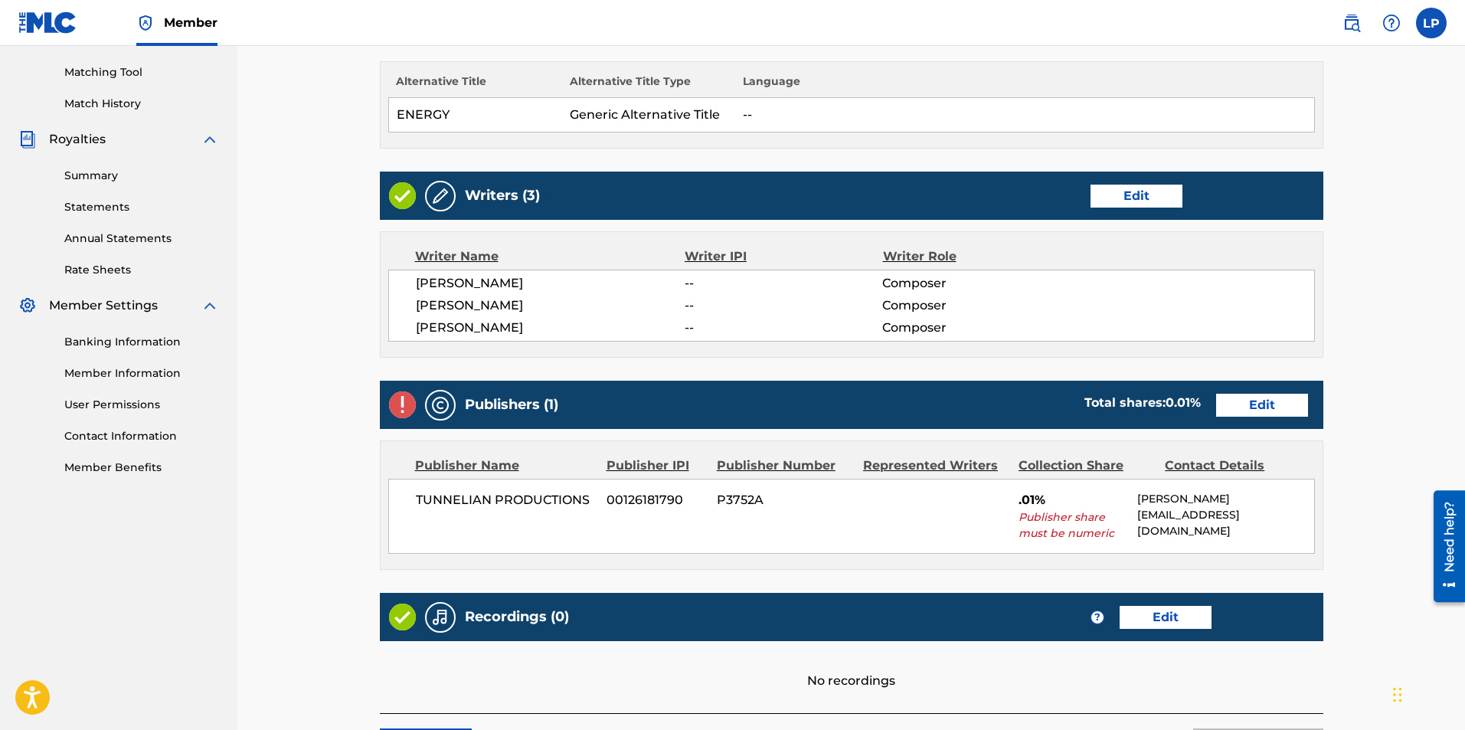
scroll to position [383, 0]
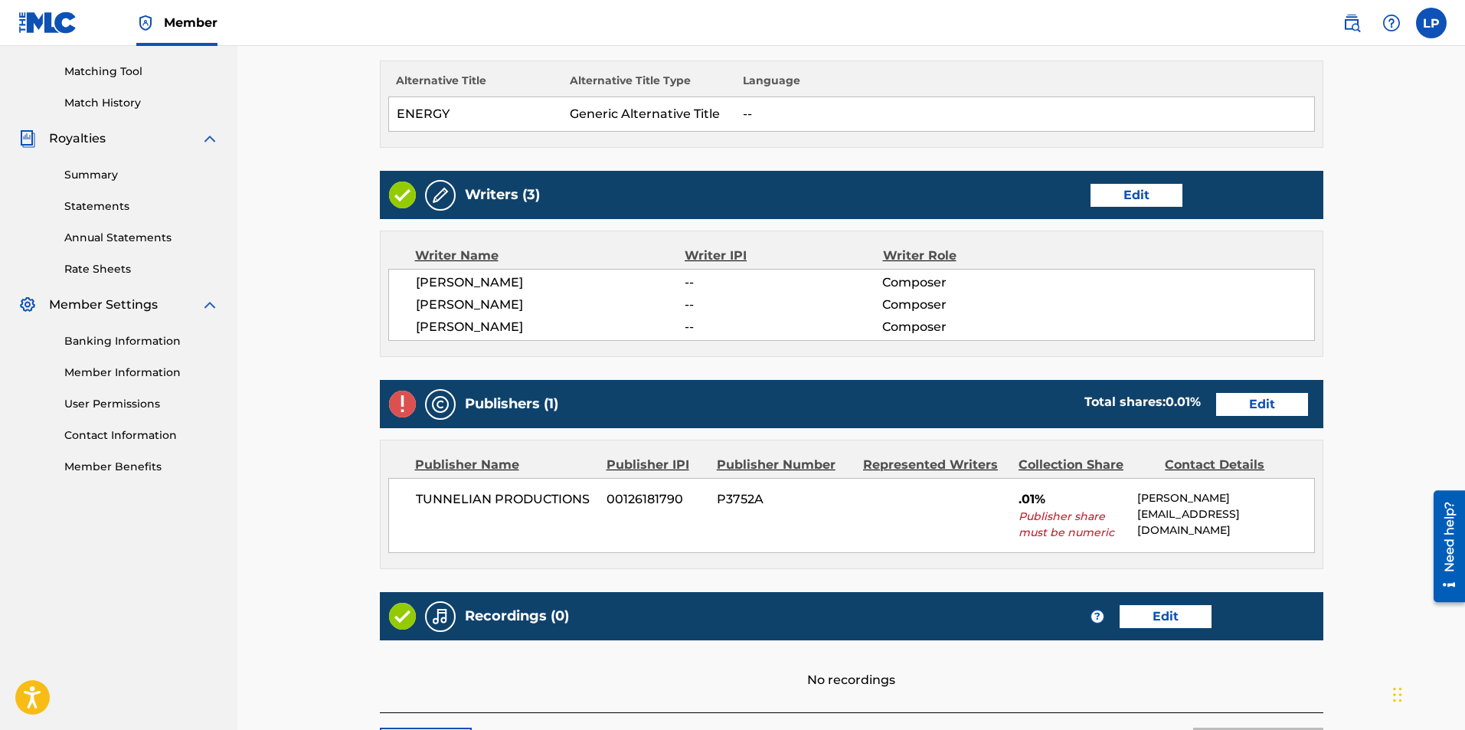
click at [1264, 406] on link "Edit" at bounding box center [1263, 404] width 92 height 23
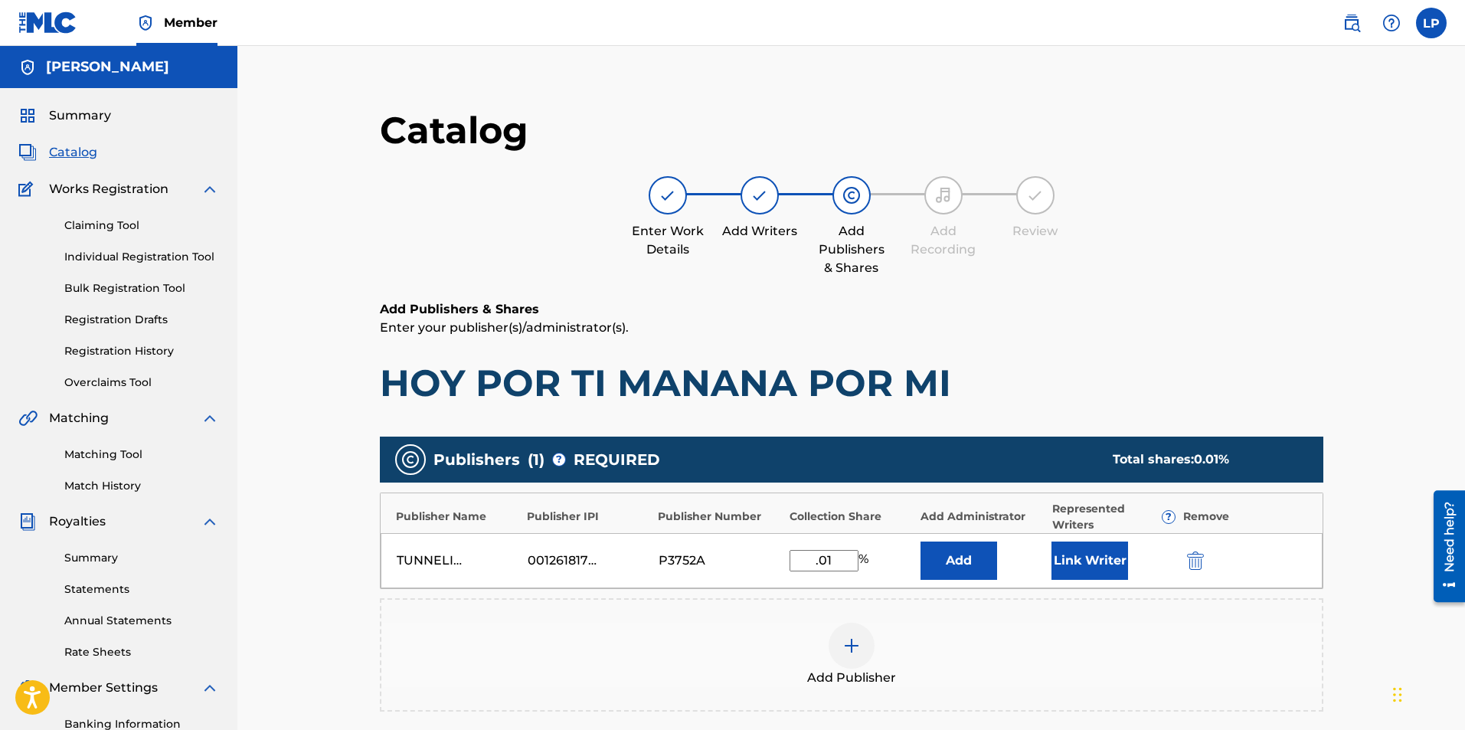
click at [845, 555] on input ".01" at bounding box center [824, 560] width 69 height 21
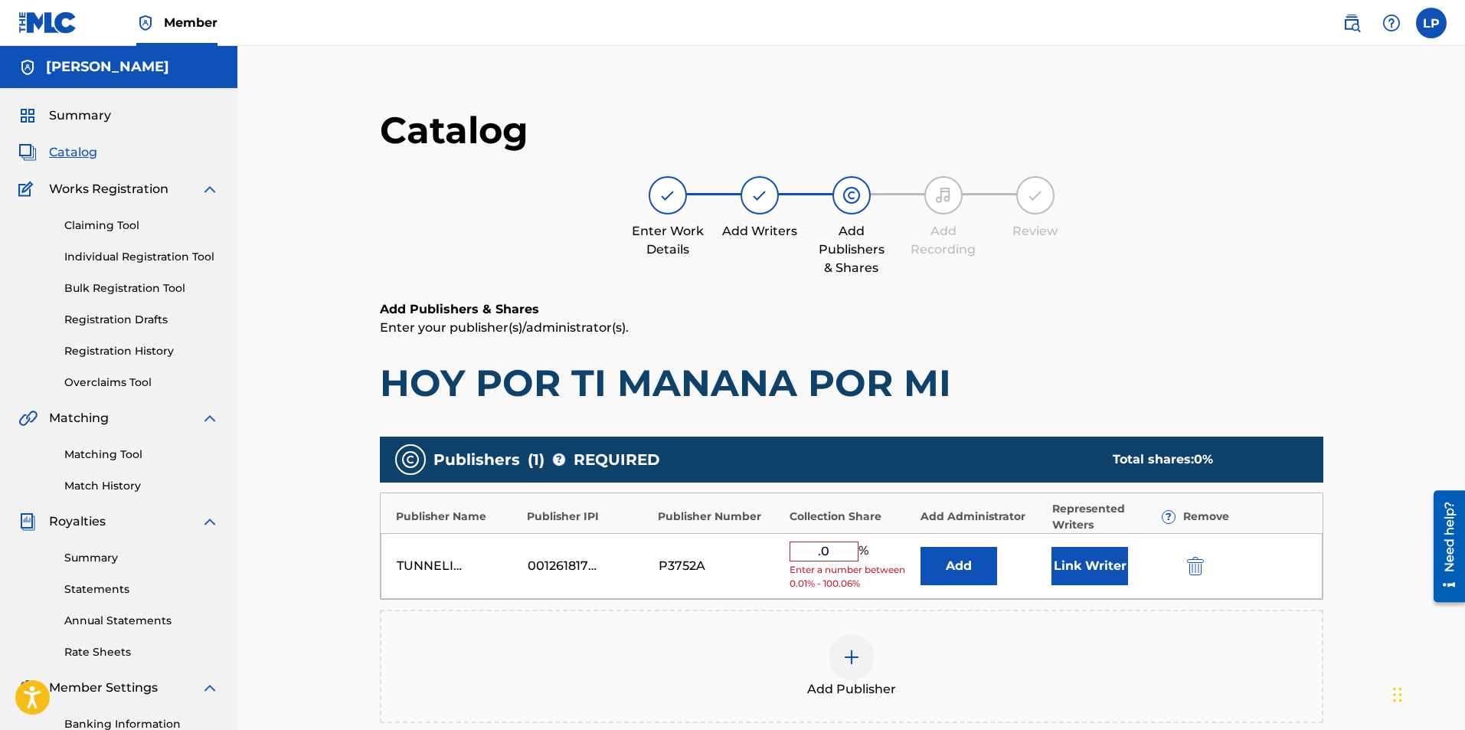
type input "."
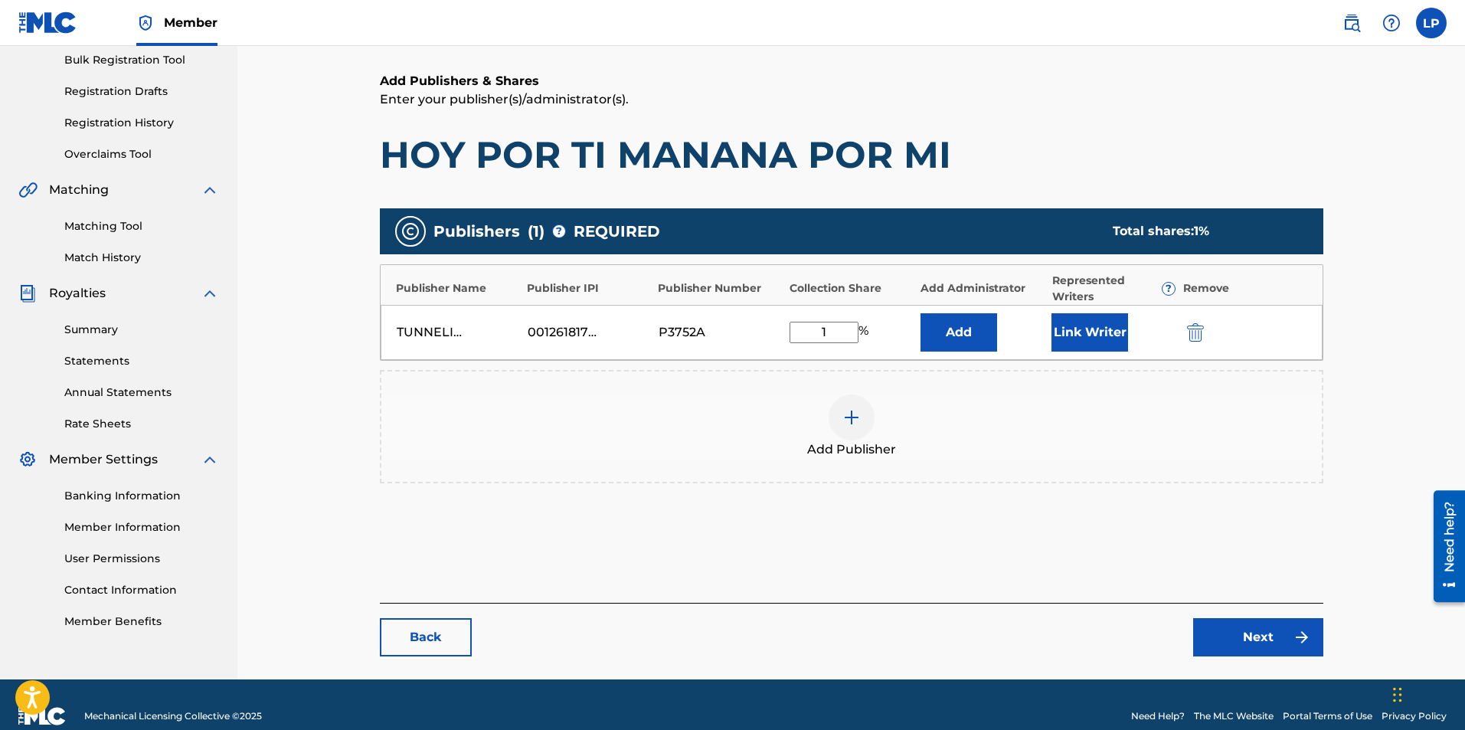
scroll to position [229, 0]
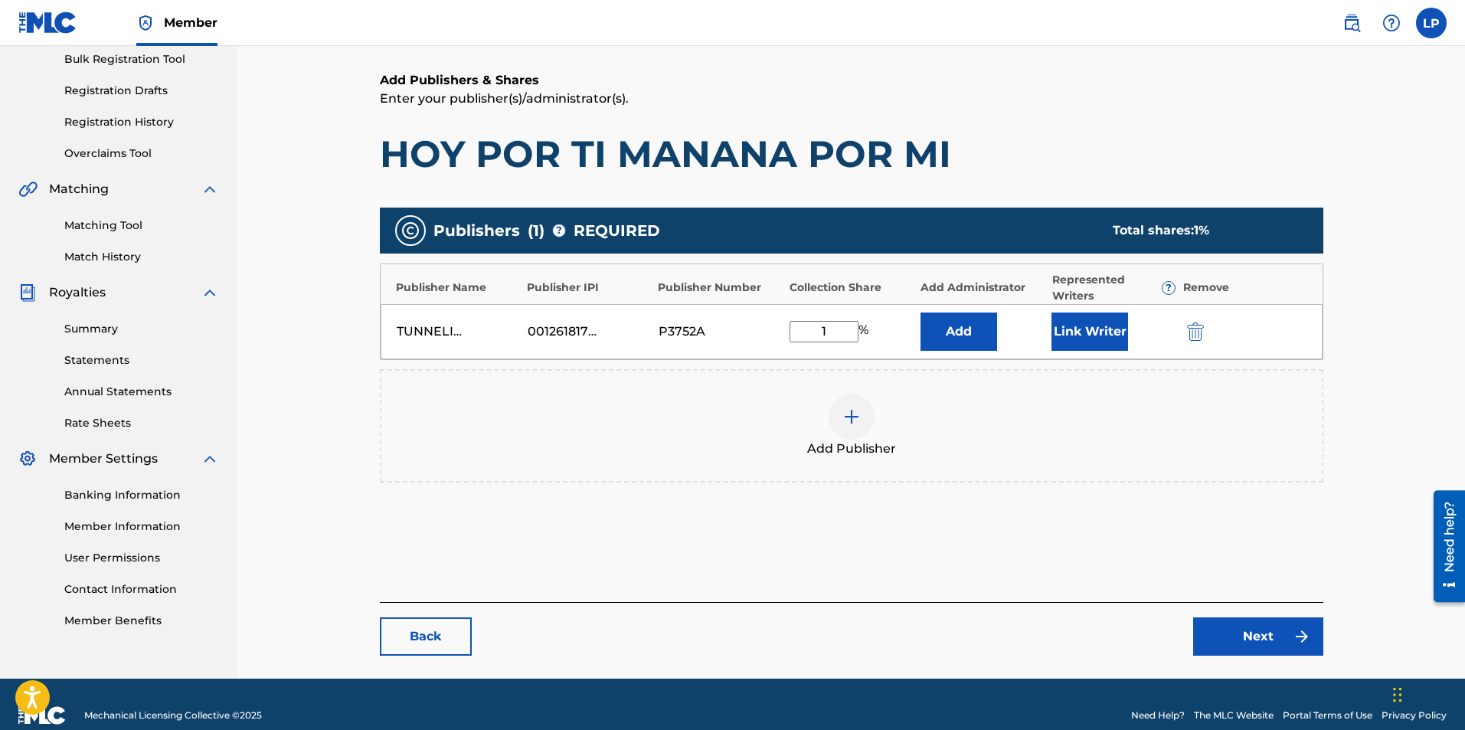
type input "1"
click at [1280, 634] on link "Next" at bounding box center [1259, 636] width 130 height 38
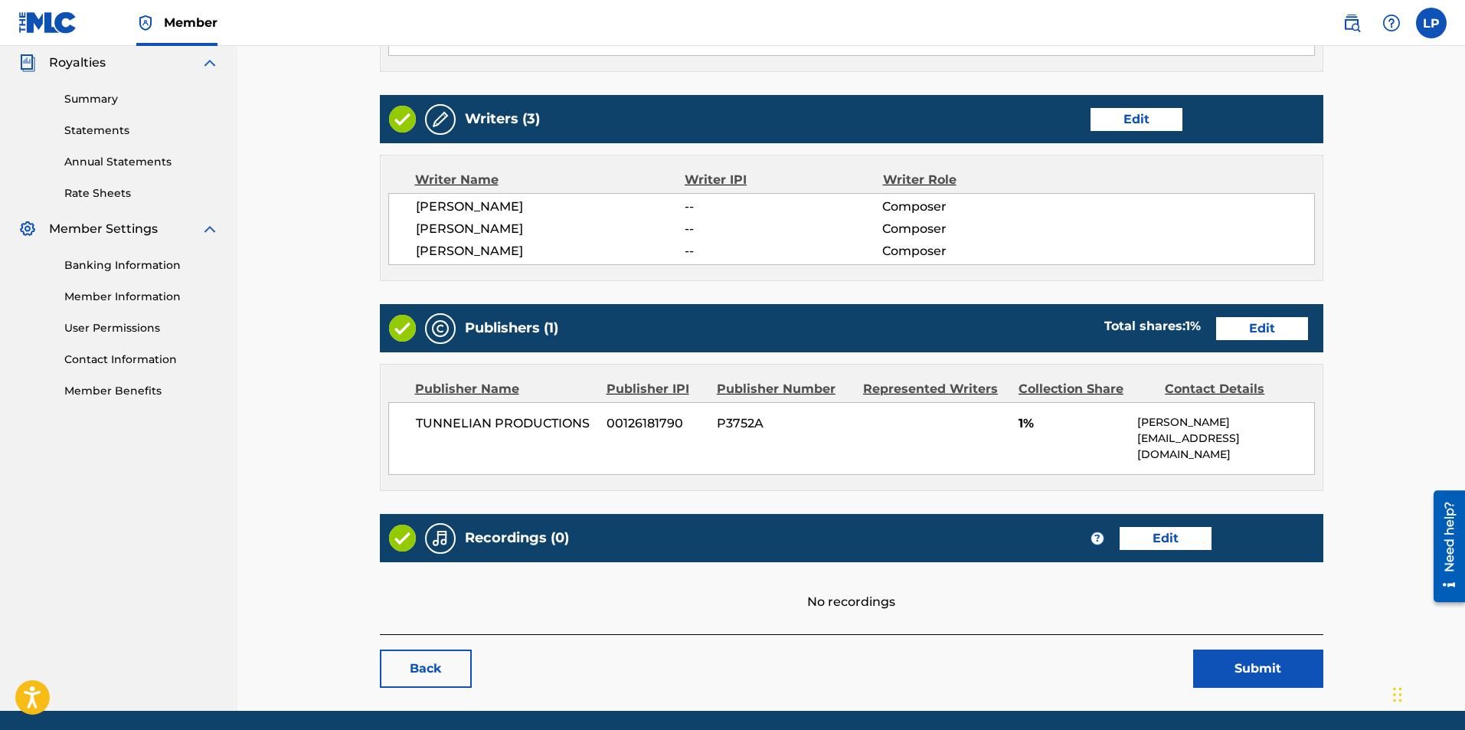
scroll to position [460, 0]
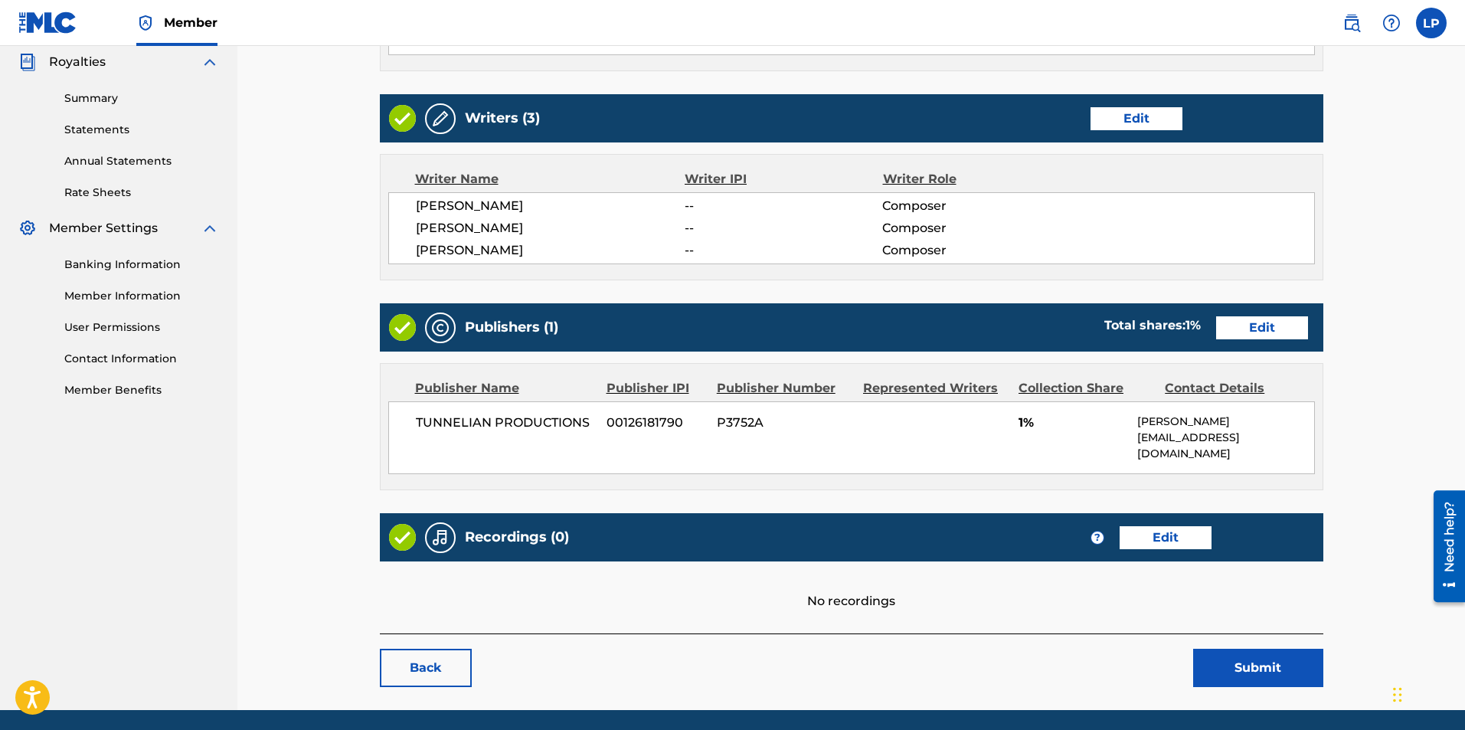
click at [1152, 120] on link "Edit" at bounding box center [1137, 118] width 92 height 23
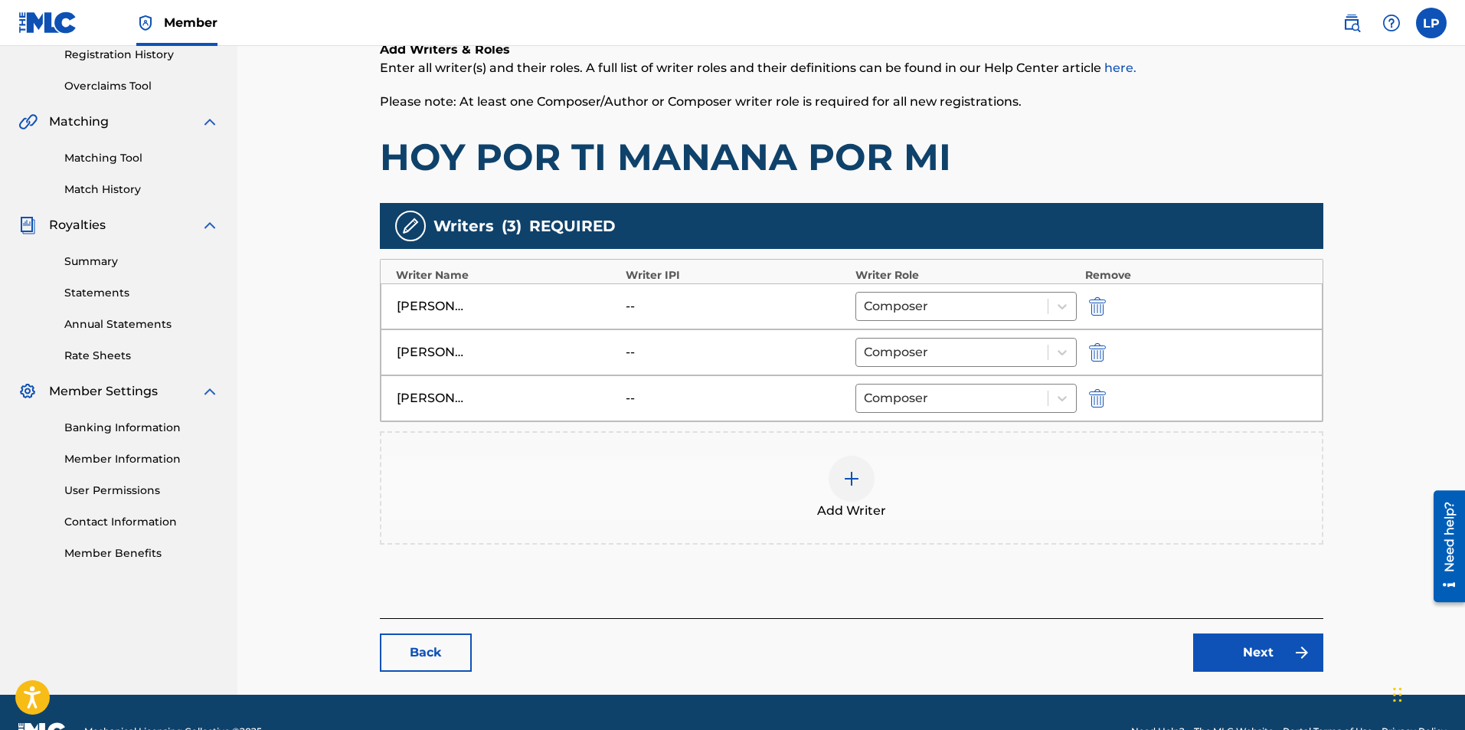
scroll to position [335, 0]
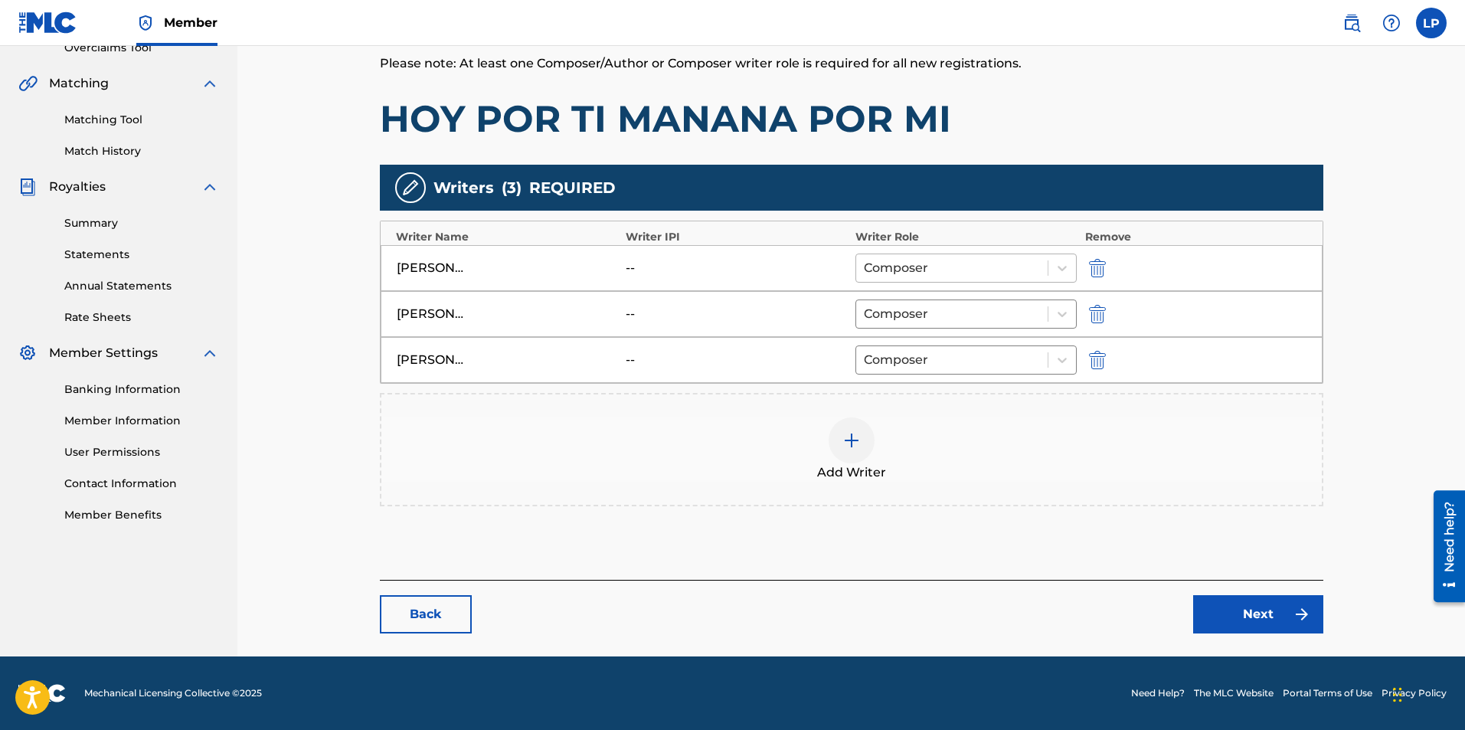
click at [967, 267] on div at bounding box center [952, 267] width 177 height 21
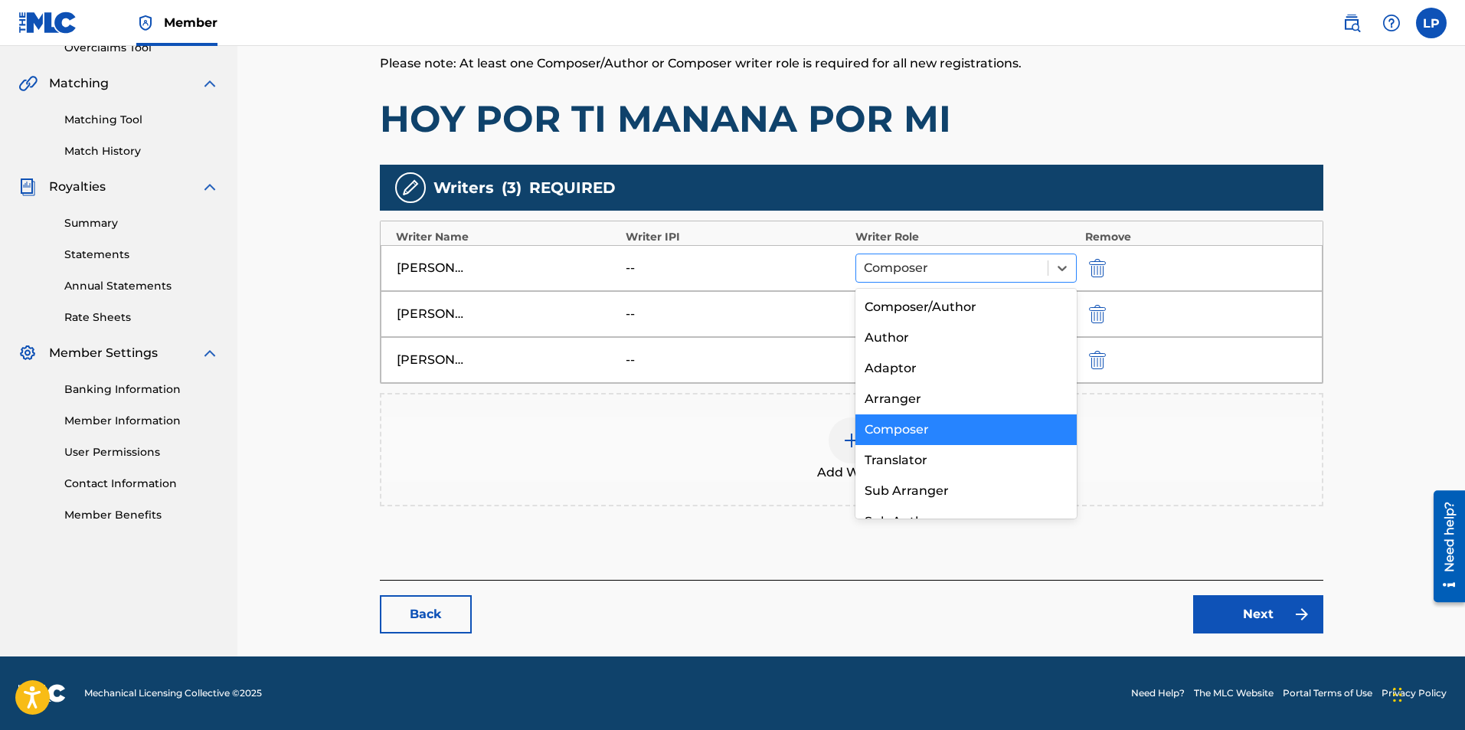
click at [967, 267] on div at bounding box center [952, 267] width 177 height 21
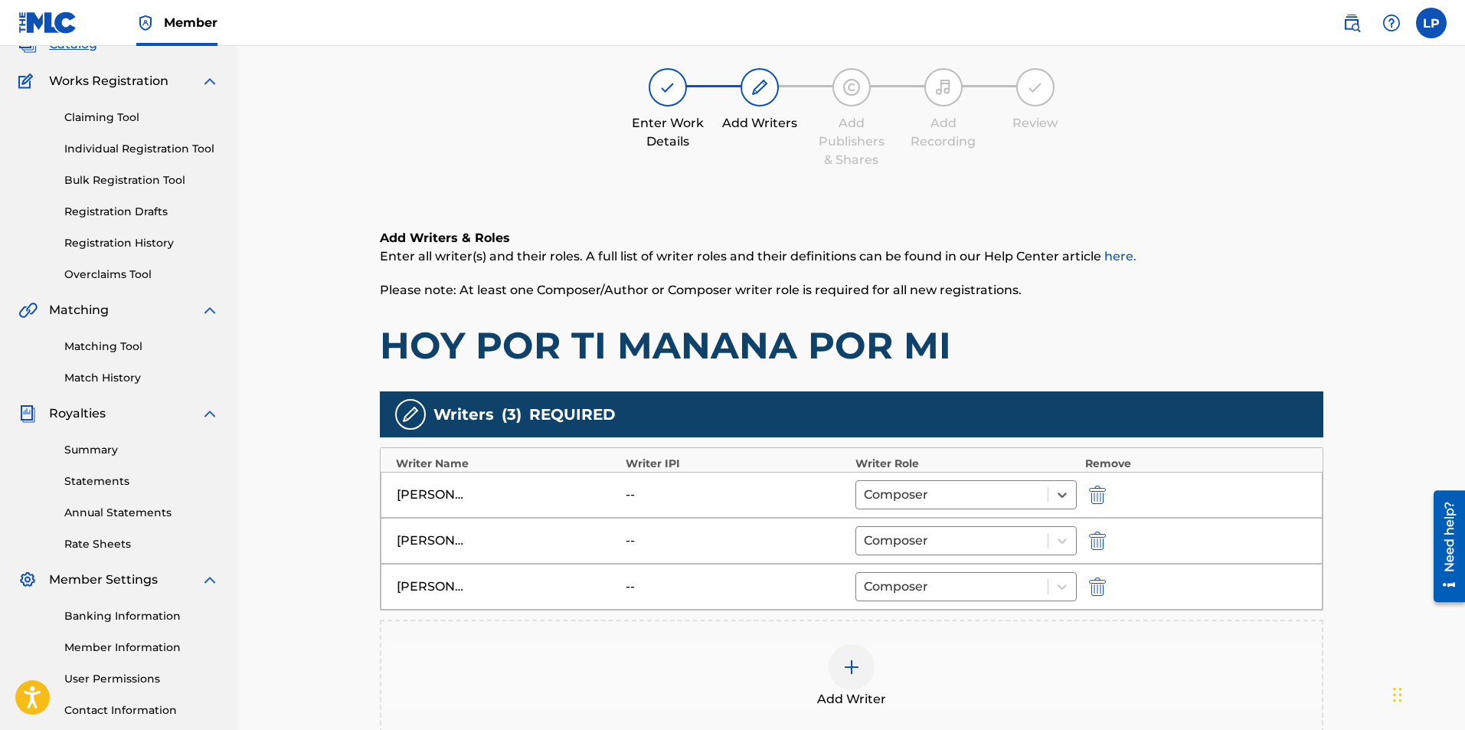
scroll to position [0, 0]
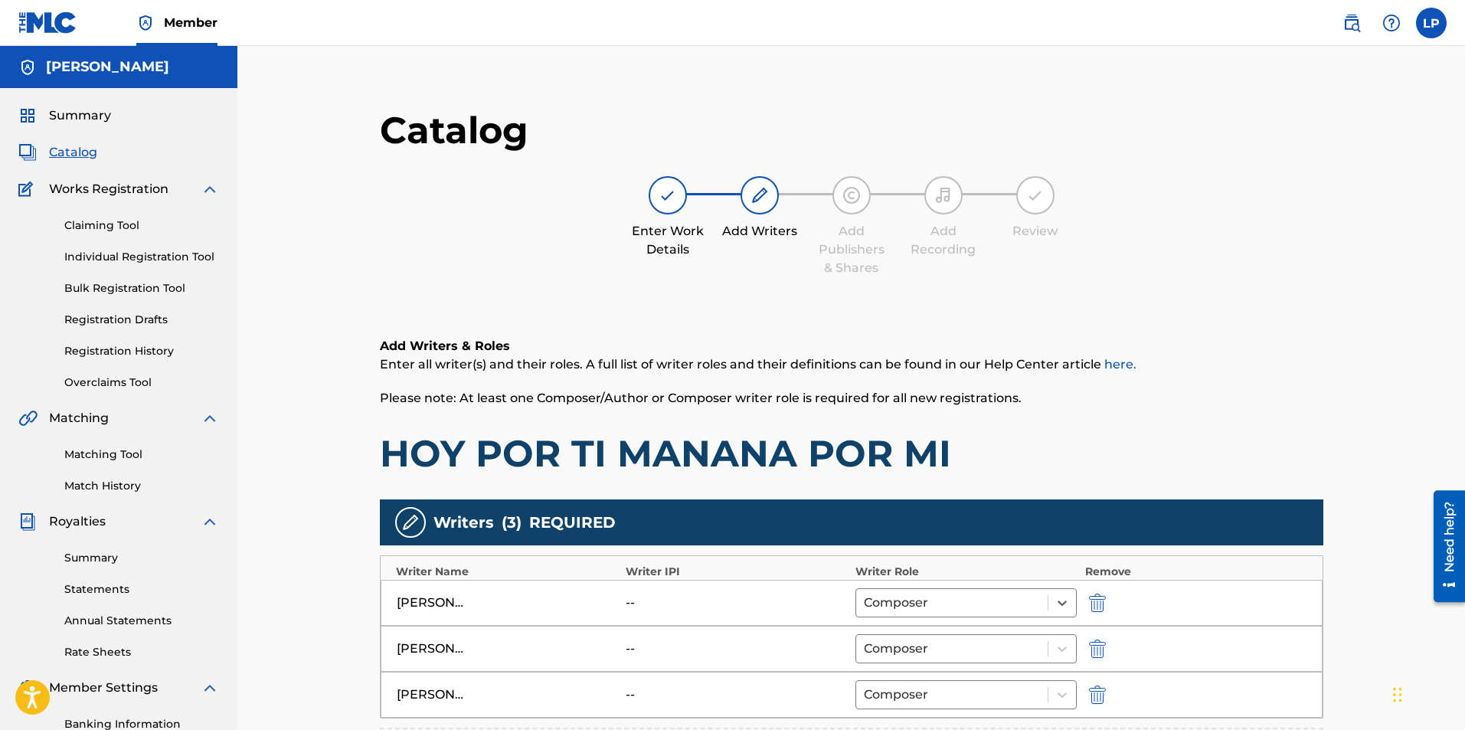
click at [67, 152] on span "Catalog" at bounding box center [73, 152] width 48 height 18
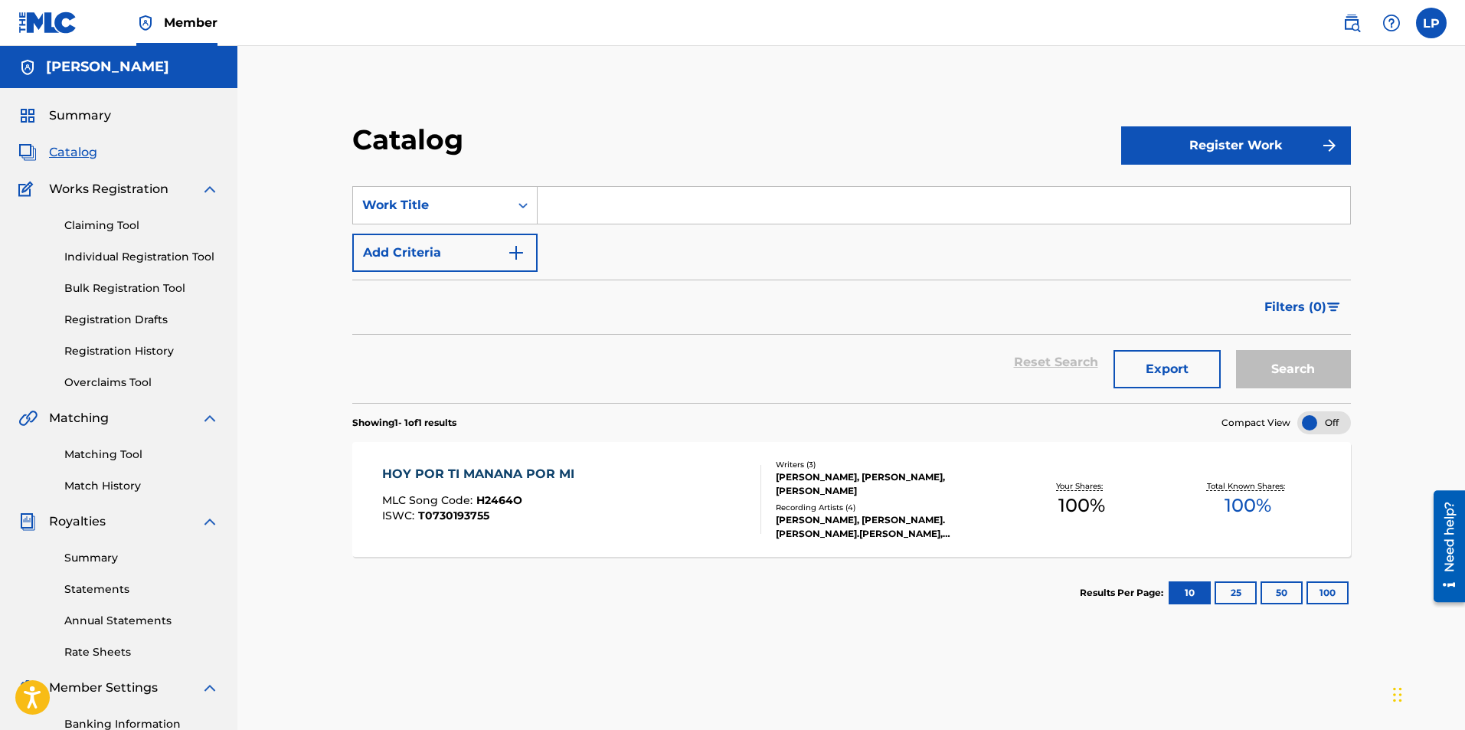
click at [856, 492] on div "[PERSON_NAME], [PERSON_NAME], [PERSON_NAME]" at bounding box center [887, 484] width 223 height 28
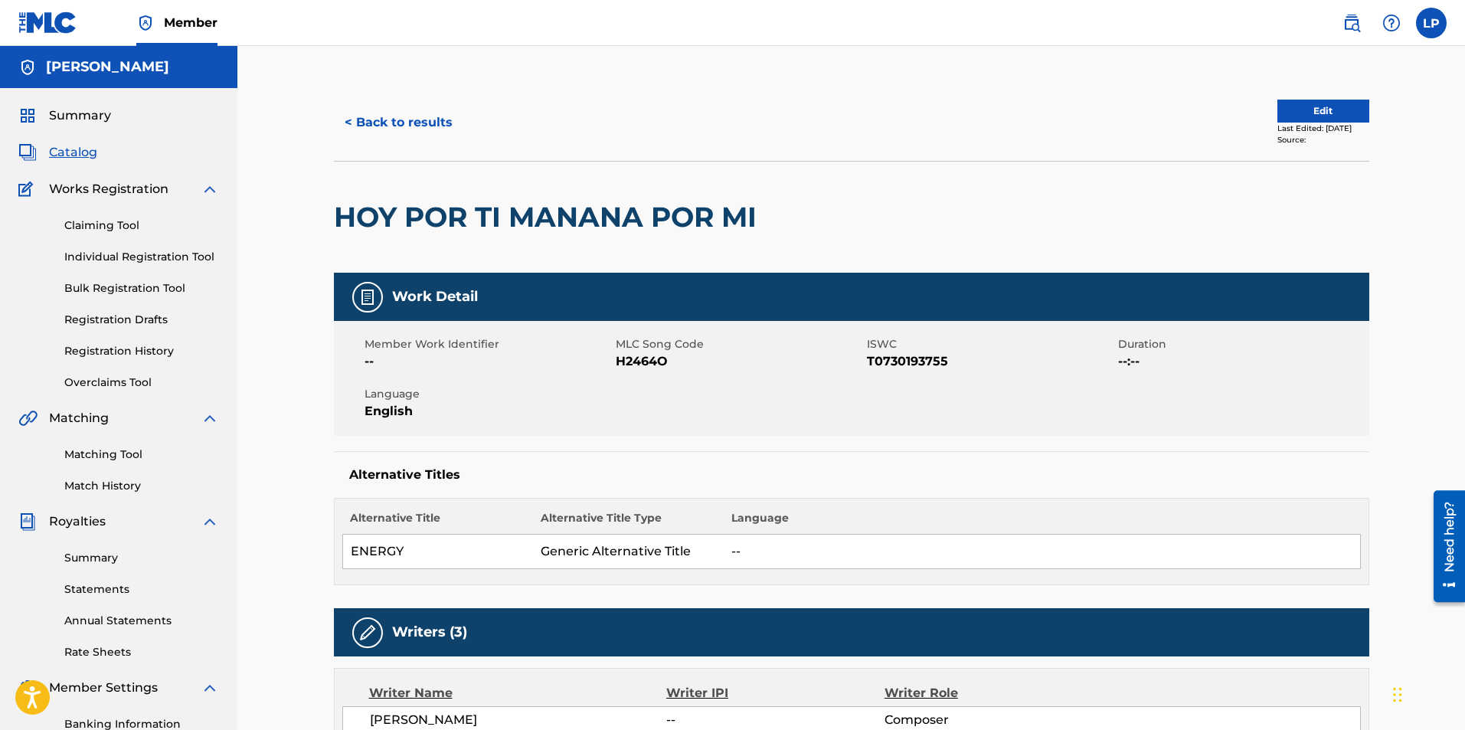
click at [1299, 110] on button "Edit" at bounding box center [1324, 111] width 92 height 23
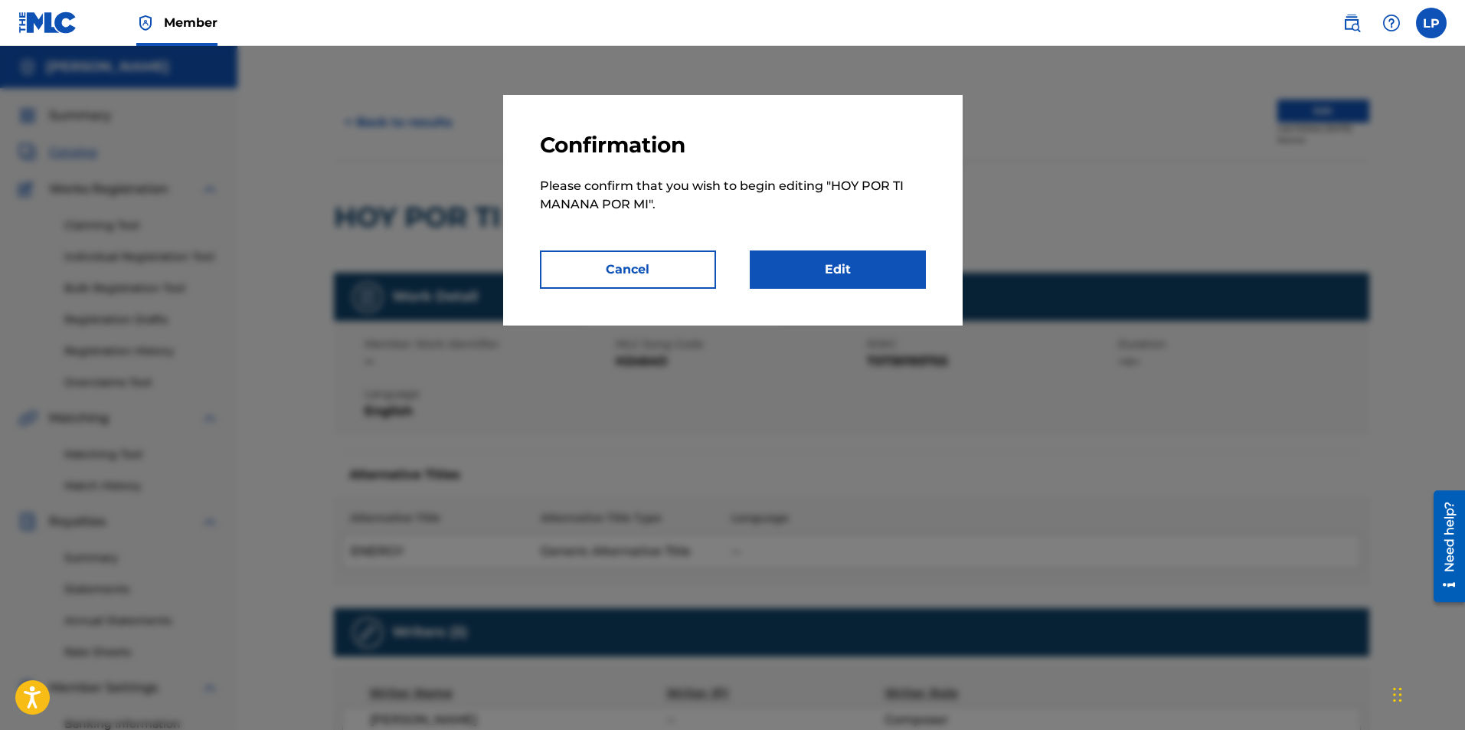
click at [844, 268] on link "Edit" at bounding box center [838, 270] width 176 height 38
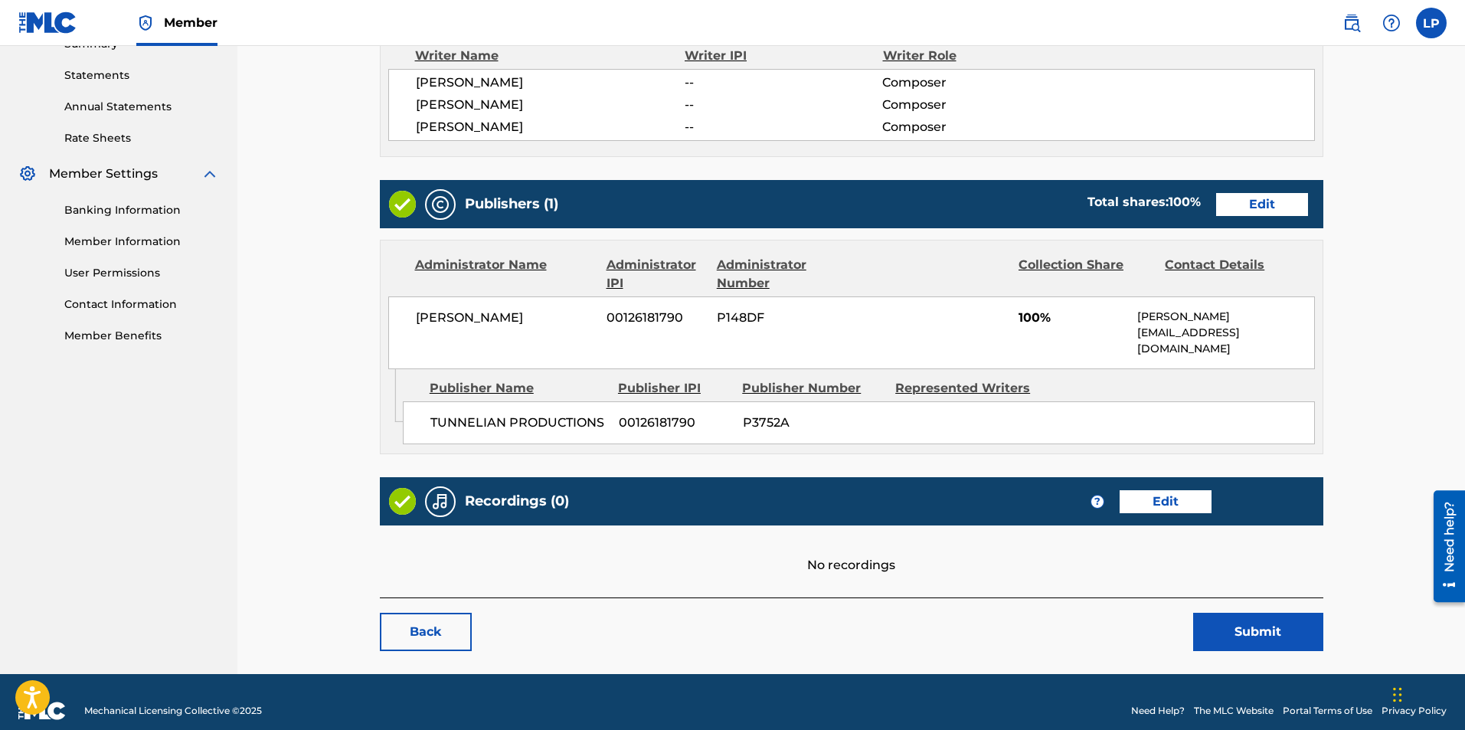
scroll to position [516, 0]
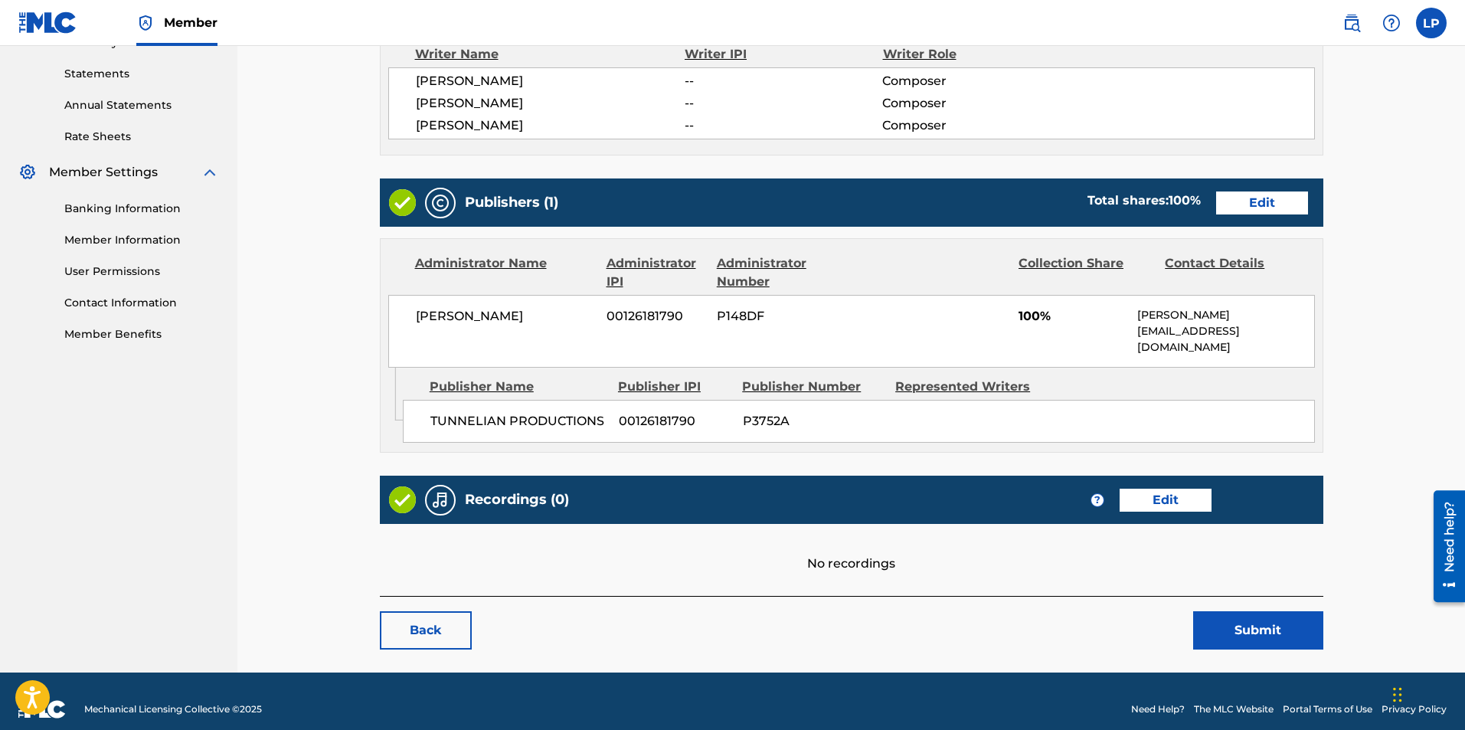
click at [1249, 210] on link "Edit" at bounding box center [1263, 203] width 92 height 23
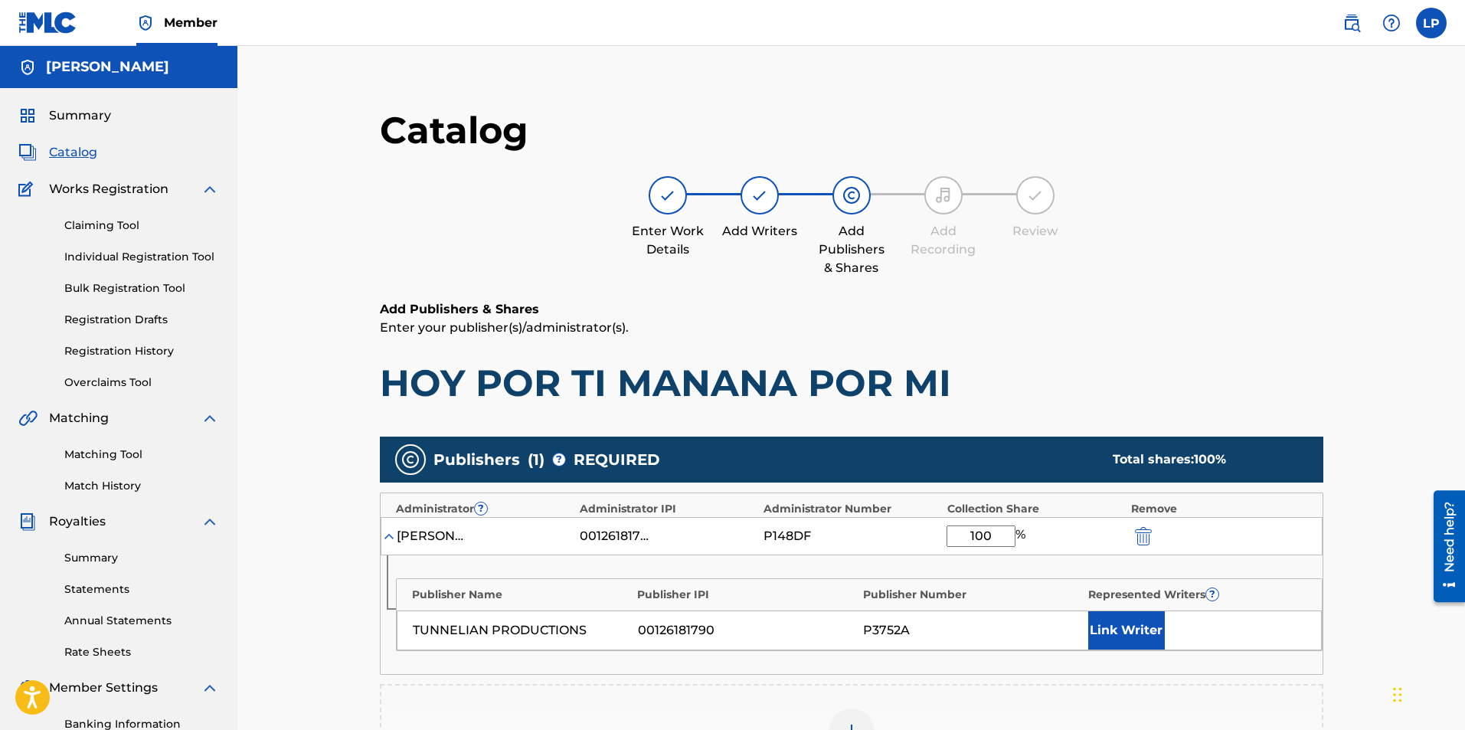
drag, startPoint x: 994, startPoint y: 538, endPoint x: 535, endPoint y: 562, distance: 459.5
click at [522, 567] on div "Administrator ? Administrator IPI Administrator Number Collection Share Remove …" at bounding box center [852, 584] width 944 height 182
type input "1"
click at [946, 660] on div "Publisher Name Publisher IPI Publisher Number Represented Writers ? TUNNELIAN P…" at bounding box center [852, 614] width 942 height 119
click at [1143, 542] on img "submit" at bounding box center [1143, 536] width 17 height 18
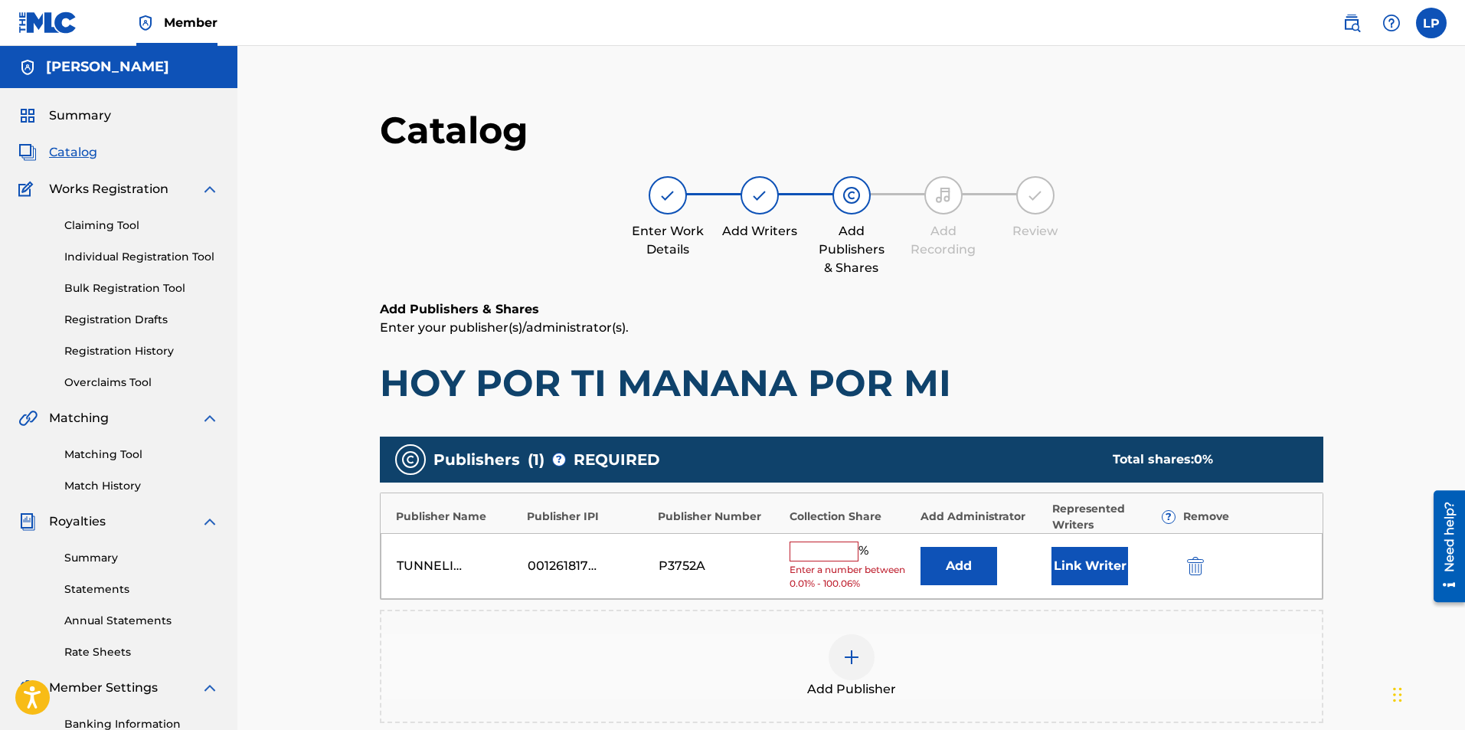
click at [835, 544] on input "text" at bounding box center [824, 552] width 69 height 20
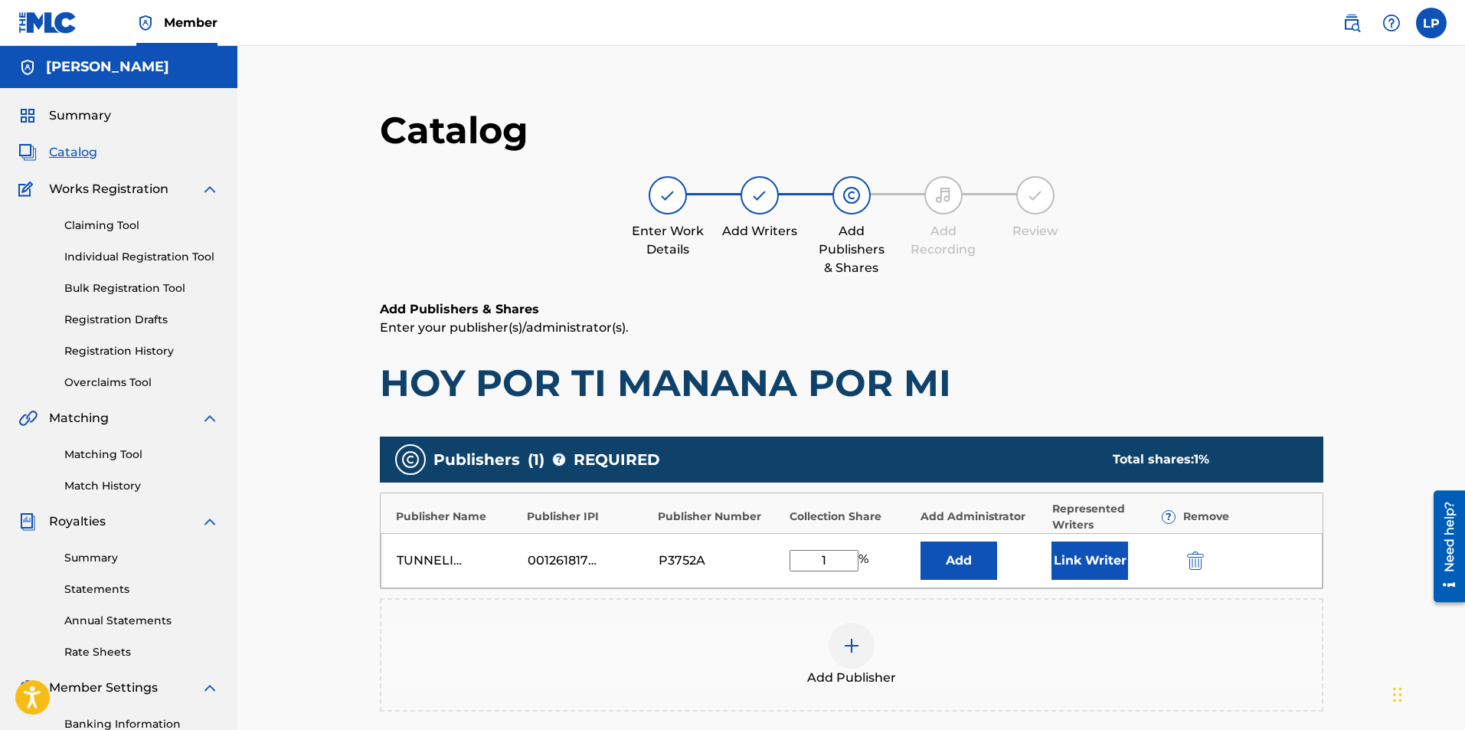
type input "1"
click at [1118, 634] on div "Add Publisher" at bounding box center [852, 655] width 941 height 64
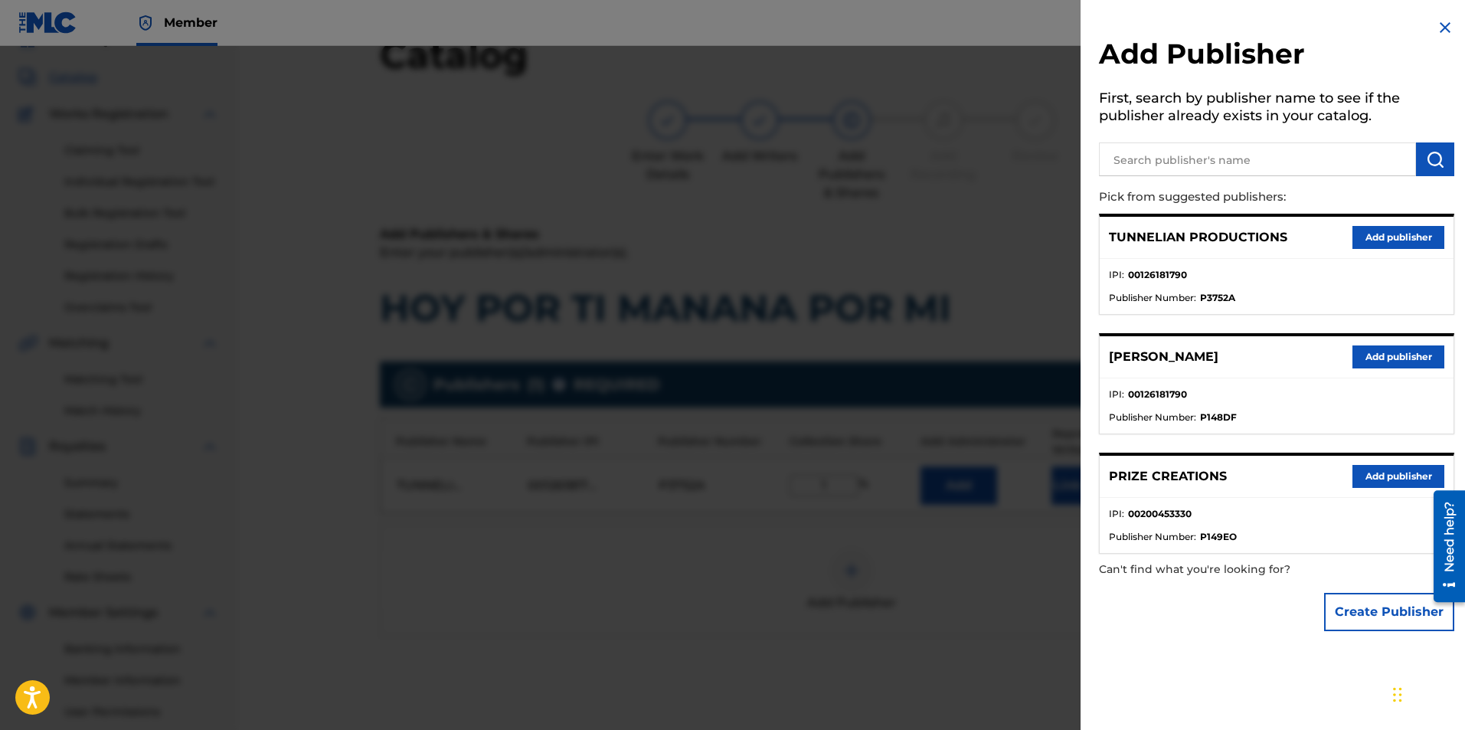
click at [792, 572] on div at bounding box center [732, 411] width 1465 height 730
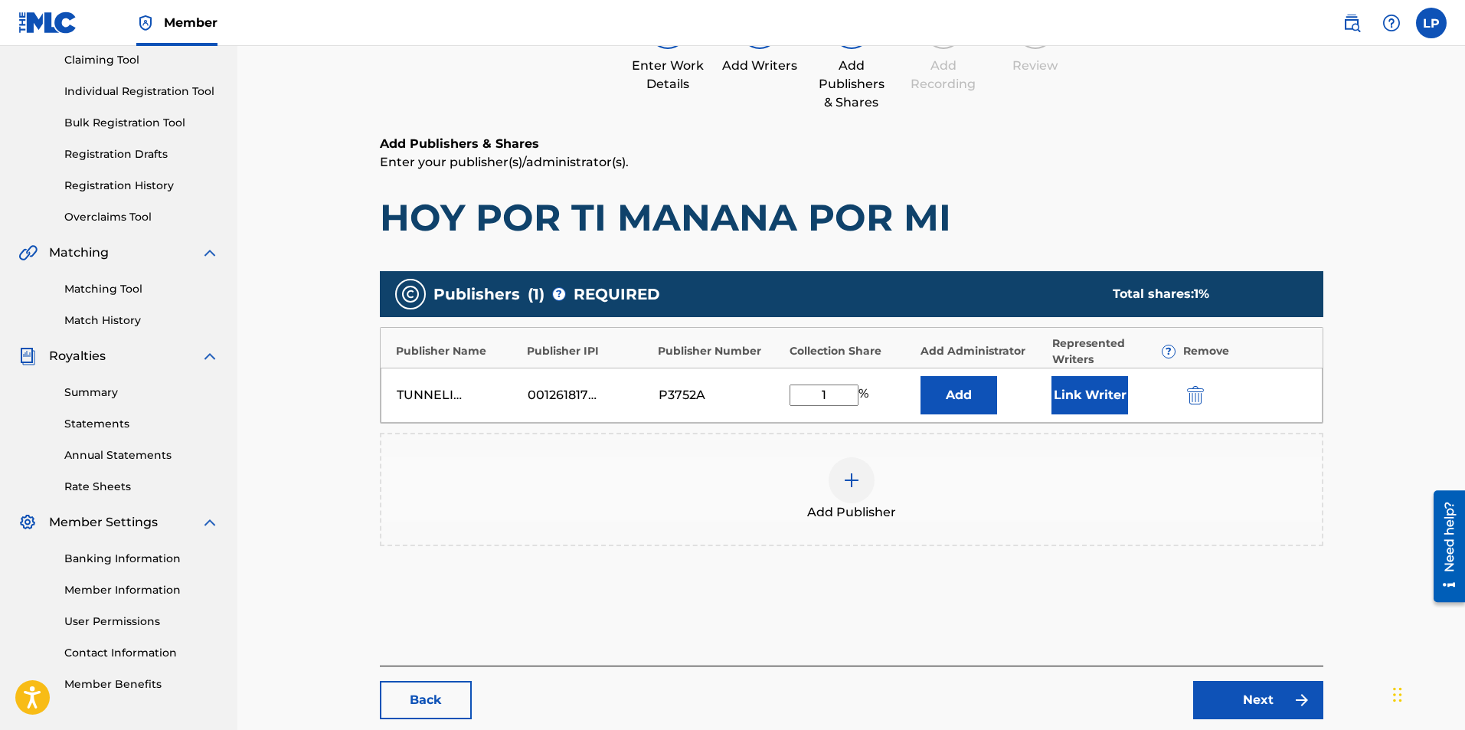
scroll to position [251, 0]
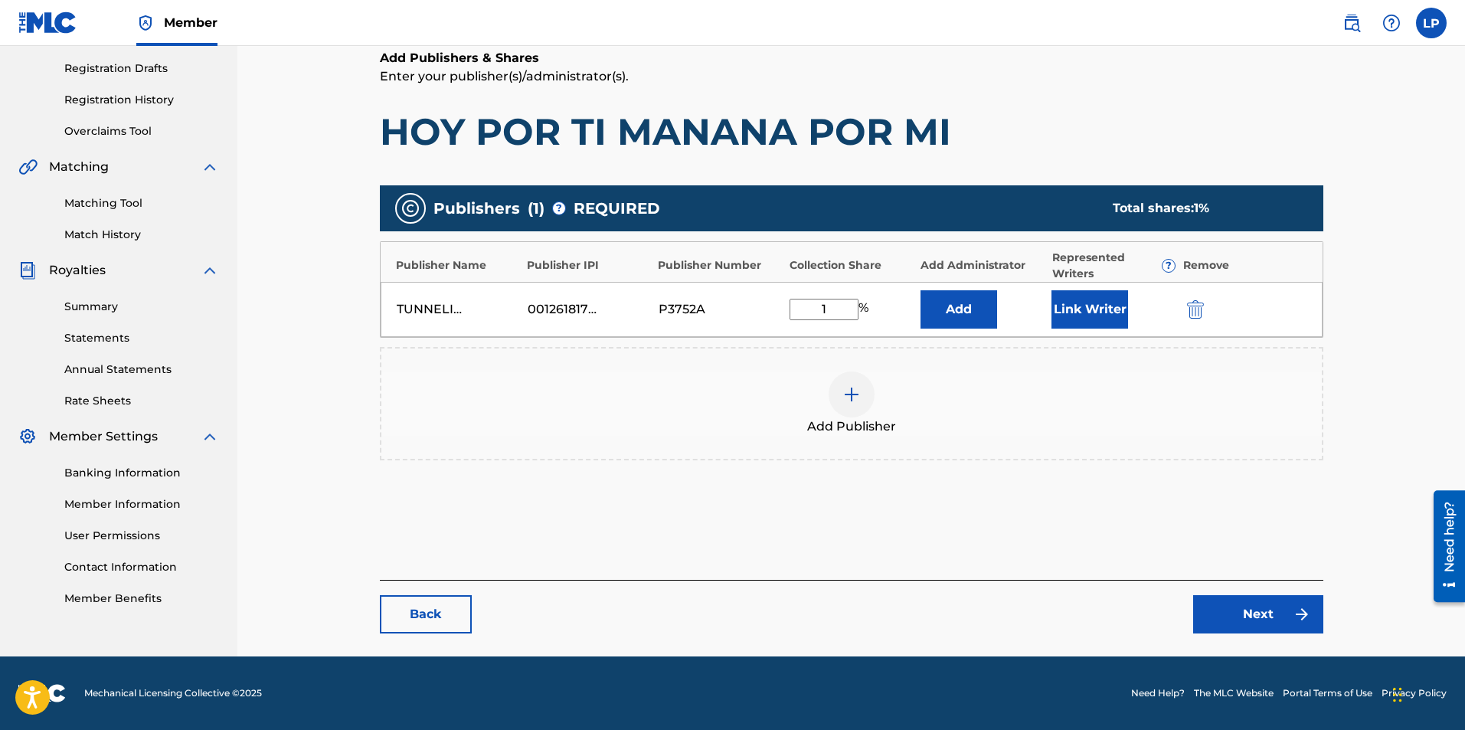
click at [1259, 606] on link "Next" at bounding box center [1259, 614] width 130 height 38
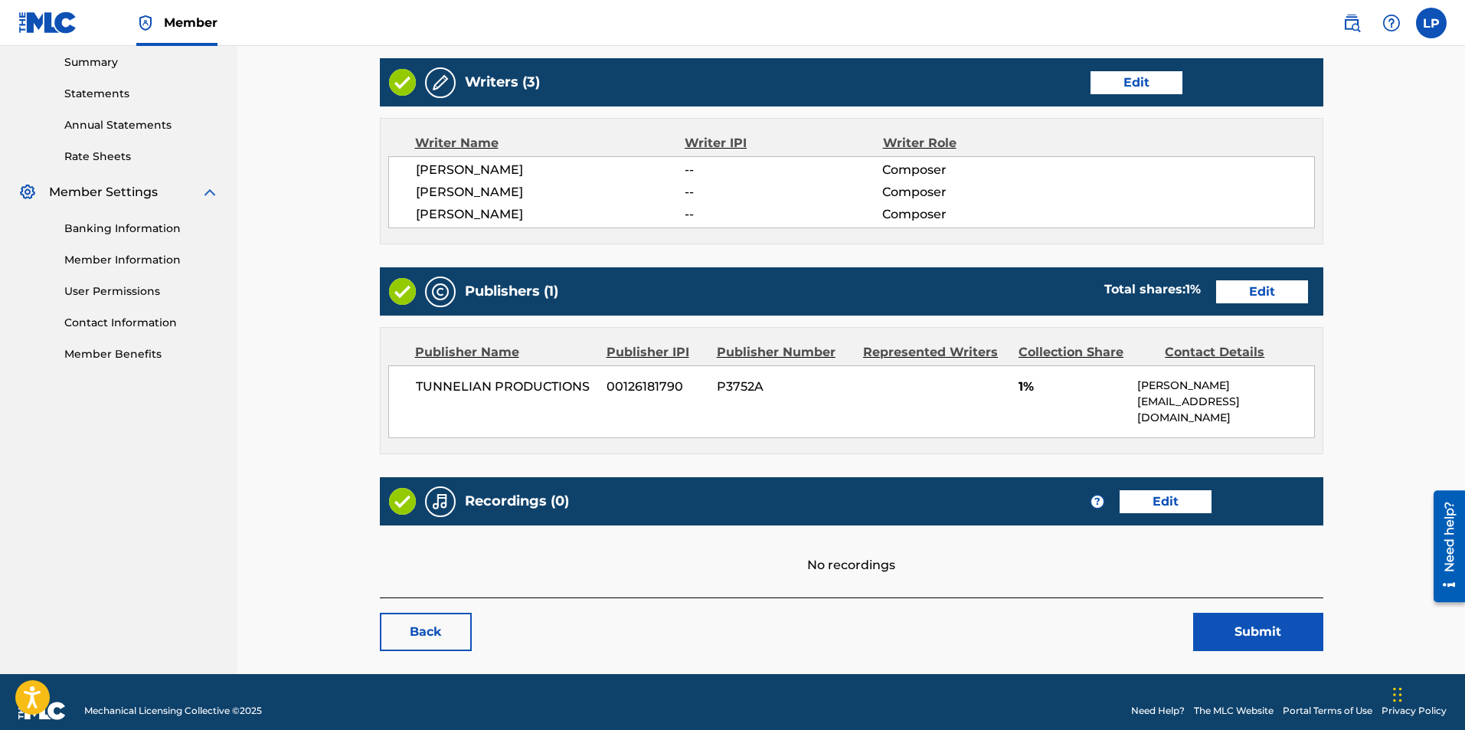
scroll to position [497, 0]
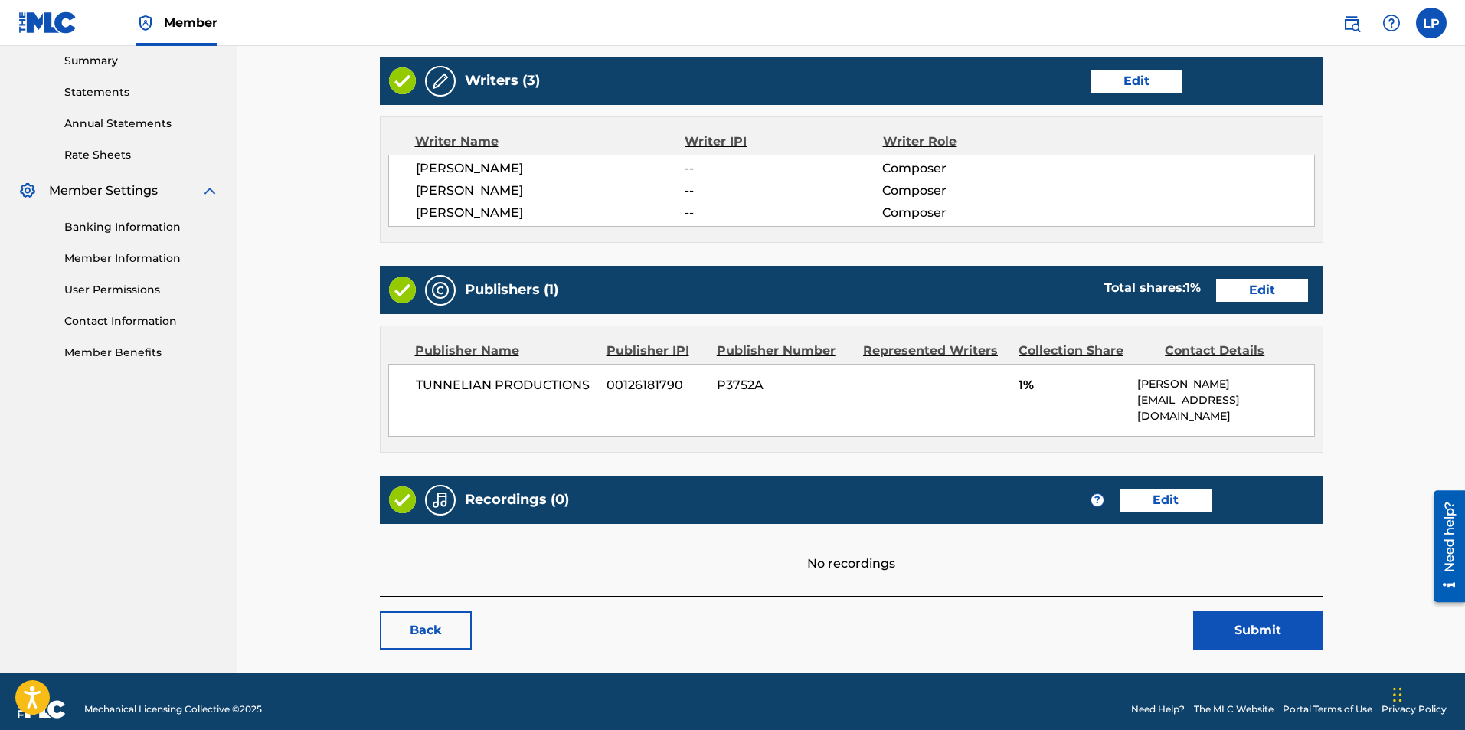
click at [1262, 612] on button "Submit" at bounding box center [1259, 630] width 130 height 38
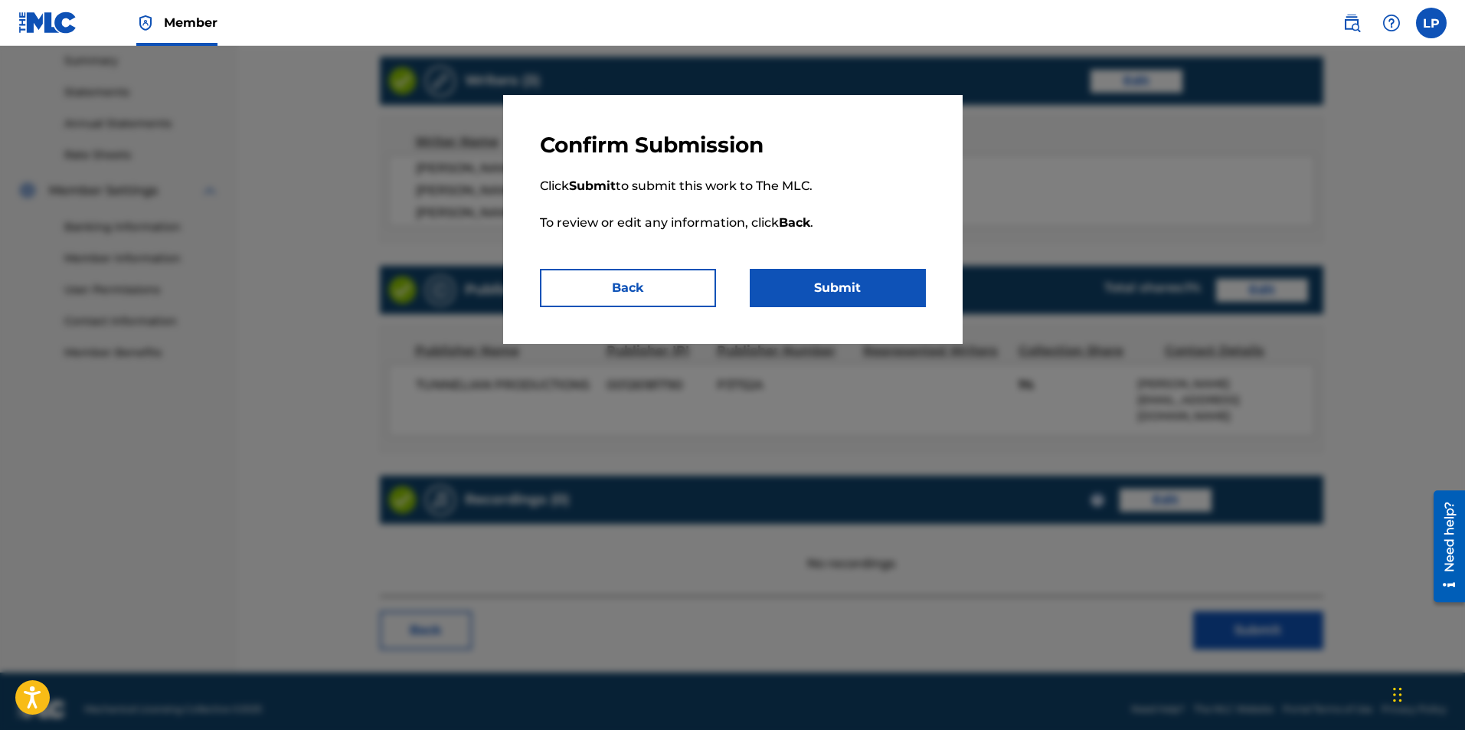
click at [843, 301] on button "Submit" at bounding box center [838, 288] width 176 height 38
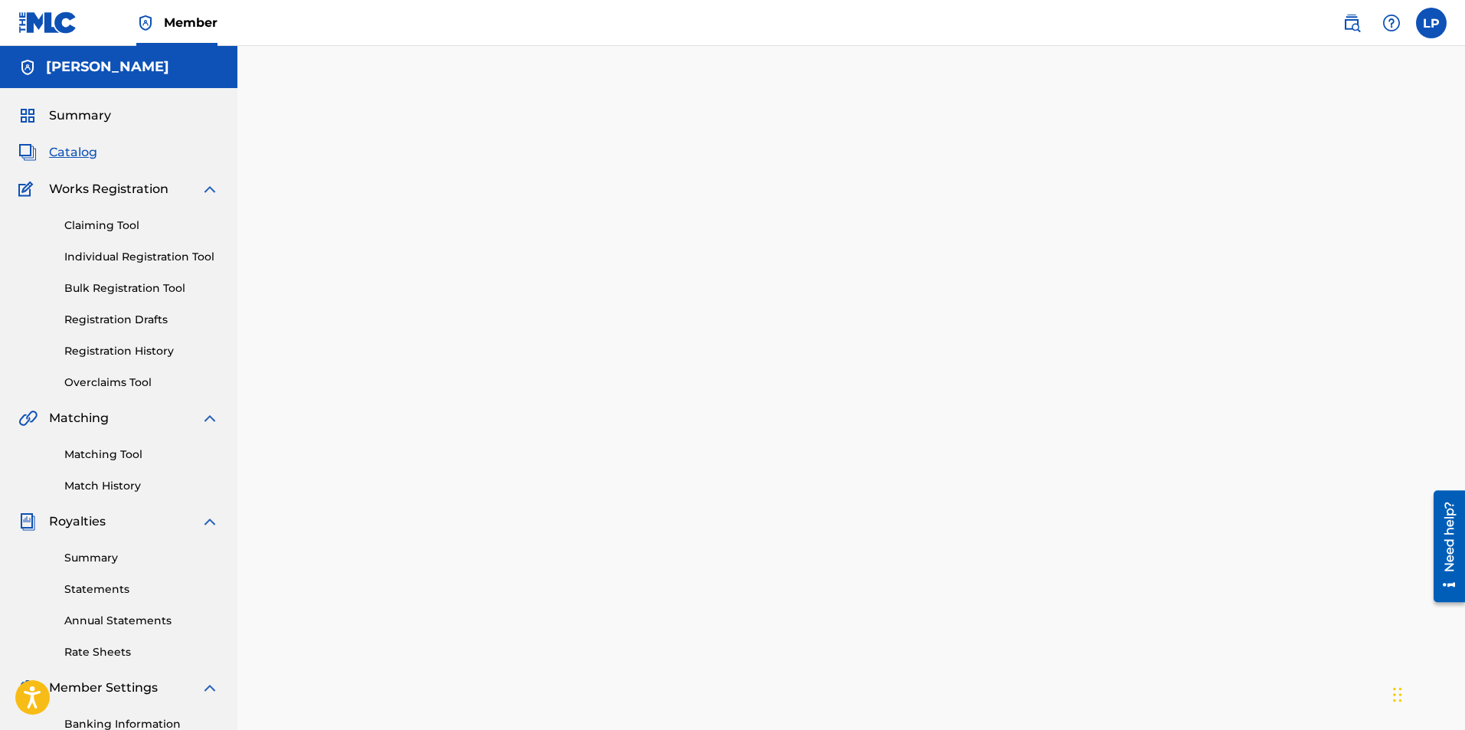
click at [1426, 27] on label at bounding box center [1431, 23] width 31 height 31
click at [1432, 23] on input "LP [PERSON_NAME] [EMAIL_ADDRESS][DOMAIN_NAME] Notification Preferences Profile …" at bounding box center [1432, 23] width 0 height 0
click at [1282, 214] on p "Log out" at bounding box center [1284, 217] width 36 height 14
click at [1432, 23] on input "LP [PERSON_NAME] [EMAIL_ADDRESS][DOMAIN_NAME] Notification Preferences Profile …" at bounding box center [1432, 23] width 0 height 0
